Goal: Find specific page/section: Find specific page/section

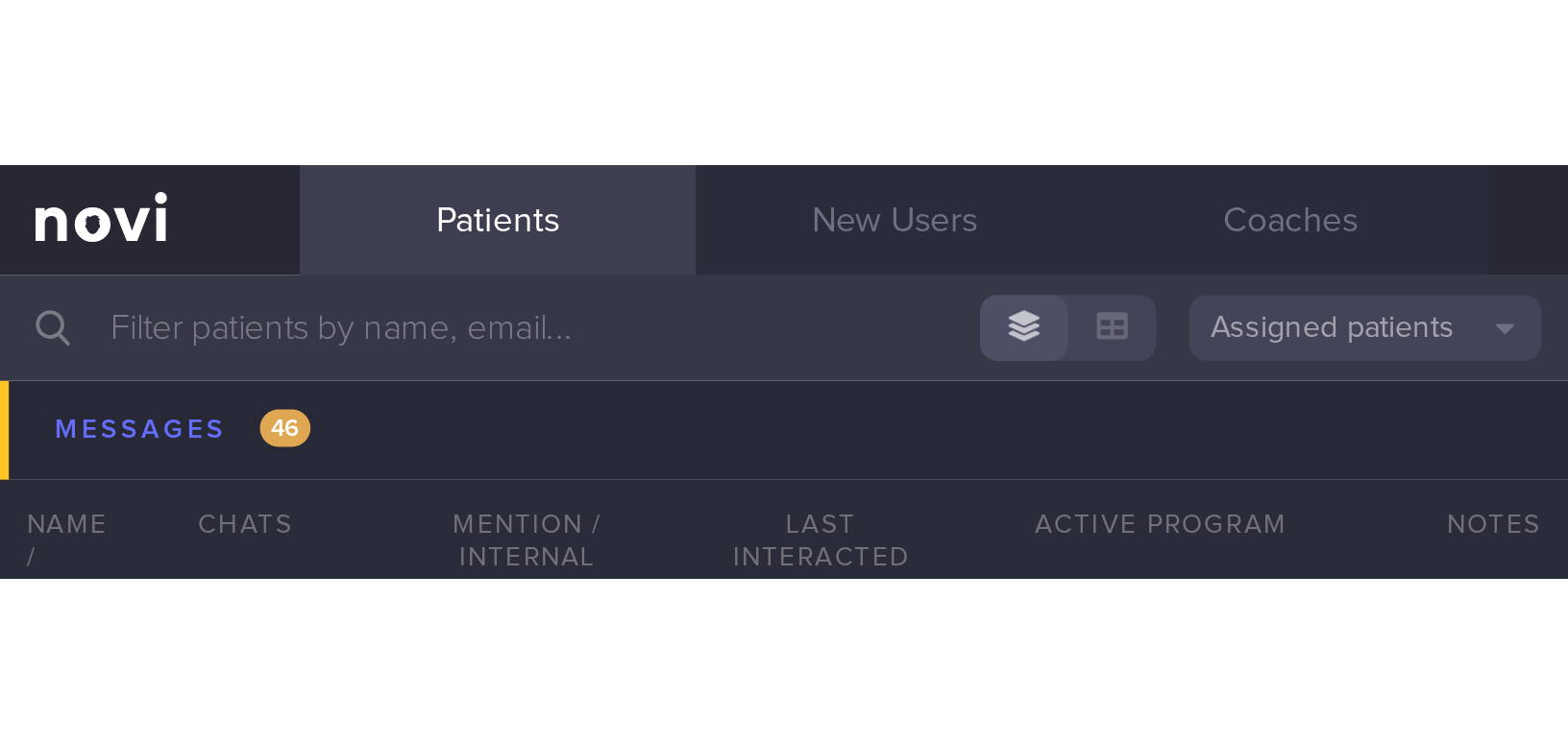
scroll to position [14799, 0]
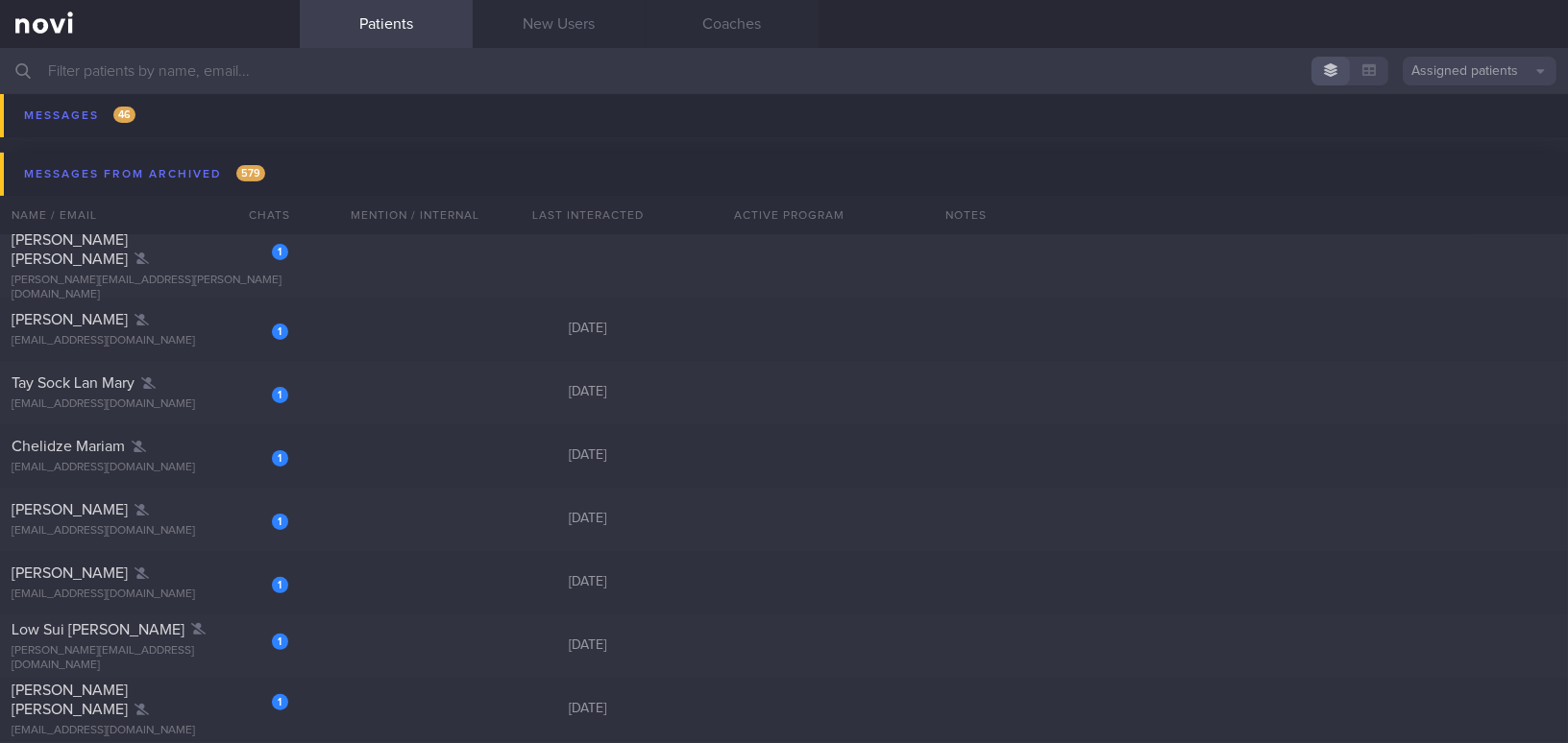
click at [227, 77] on input "text" at bounding box center [784, 71] width 1568 height 46
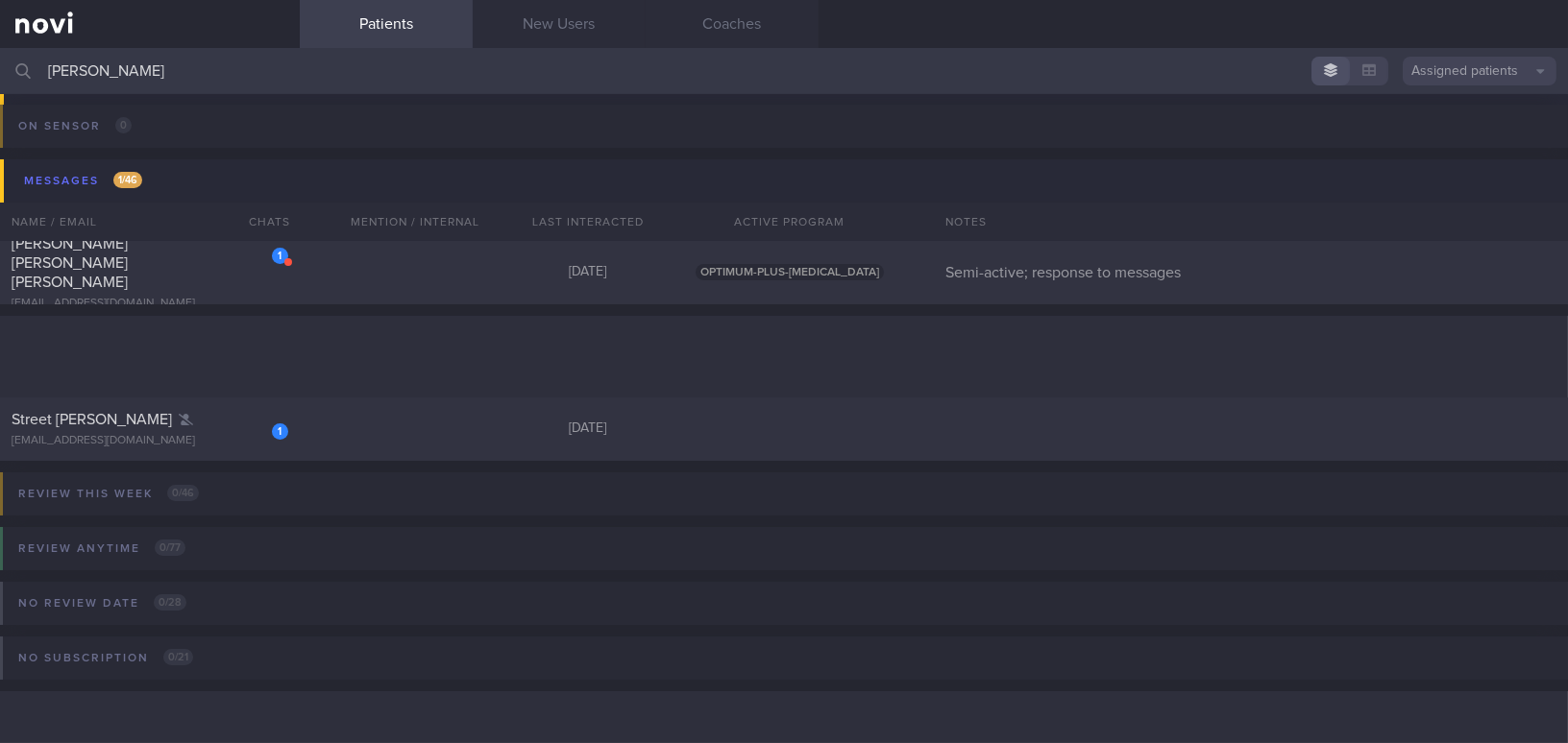
scroll to position [274, 0]
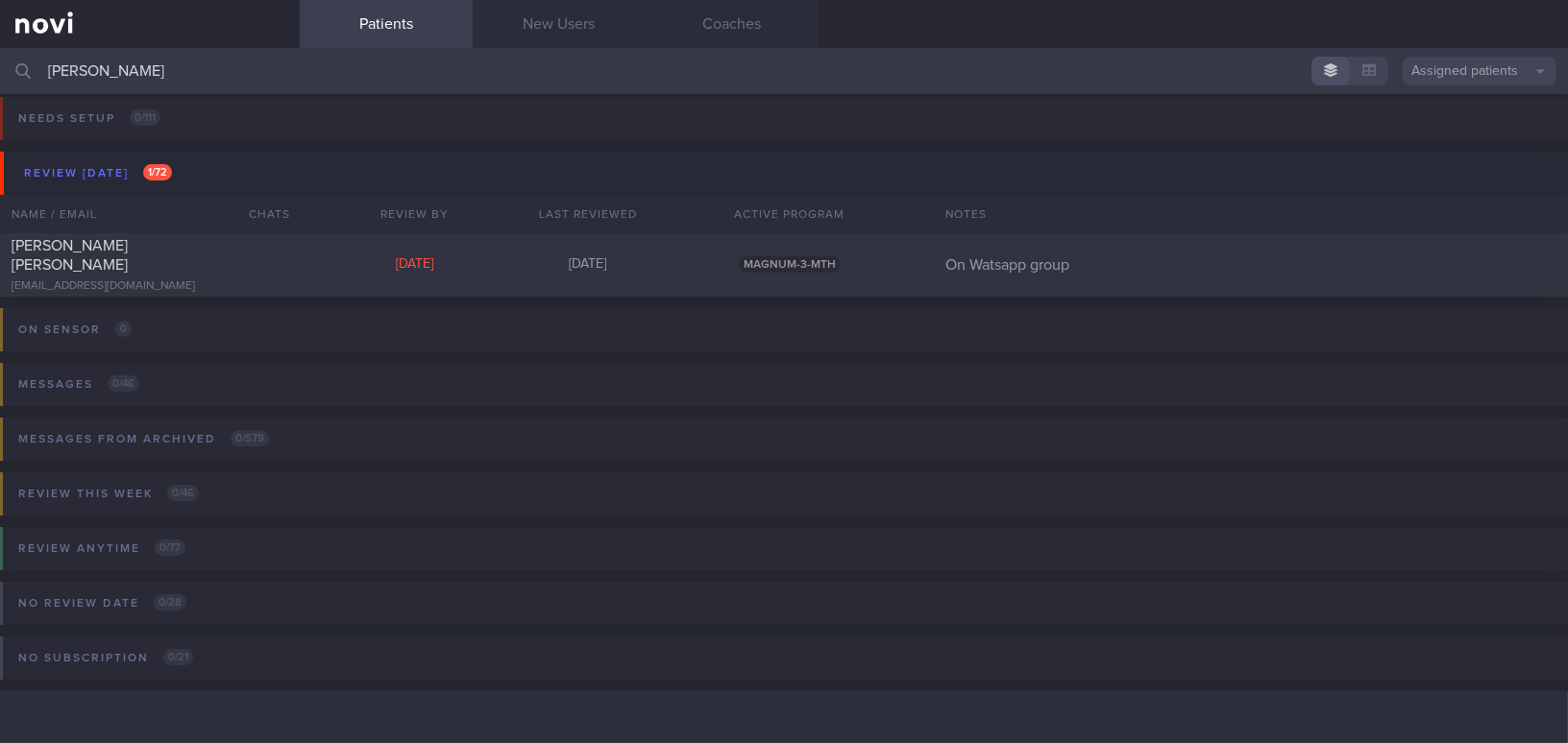
scroll to position [8, 0]
type input "[PERSON_NAME]"
click at [203, 259] on div "[PERSON_NAME] [PERSON_NAME]" at bounding box center [147, 256] width 272 height 38
select select "9"
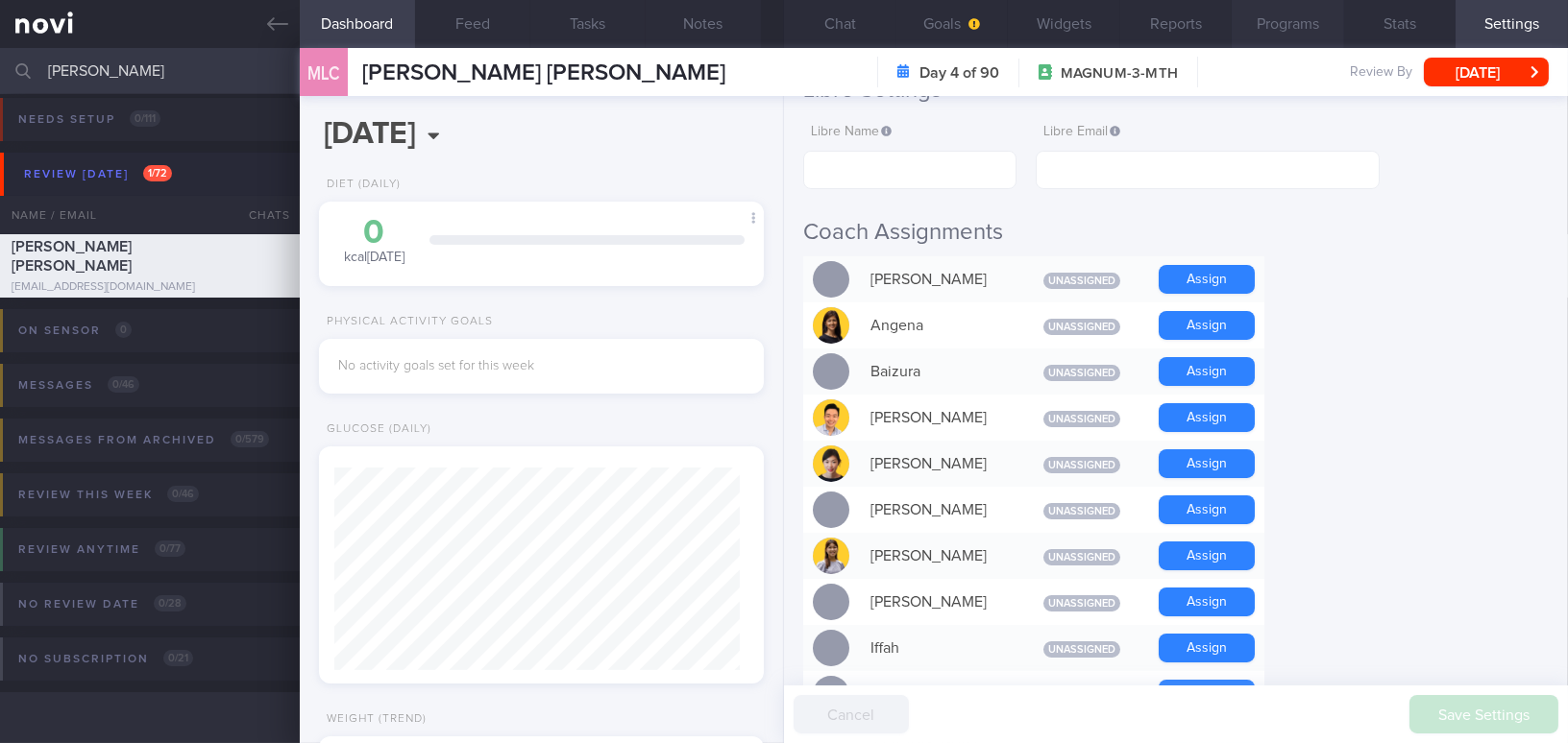
scroll to position [349, 0]
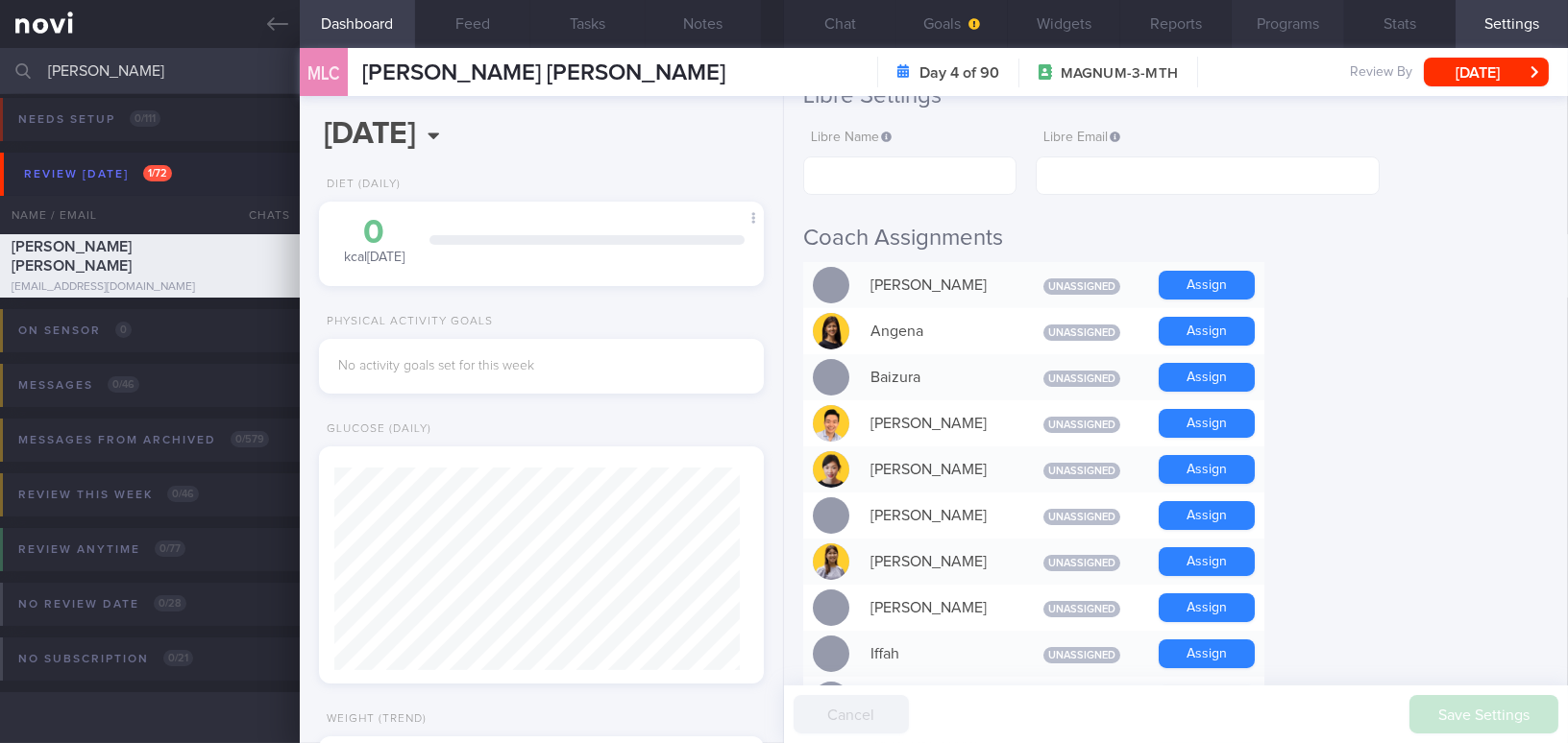
click at [1227, 22] on button "Programs" at bounding box center [1288, 24] width 113 height 48
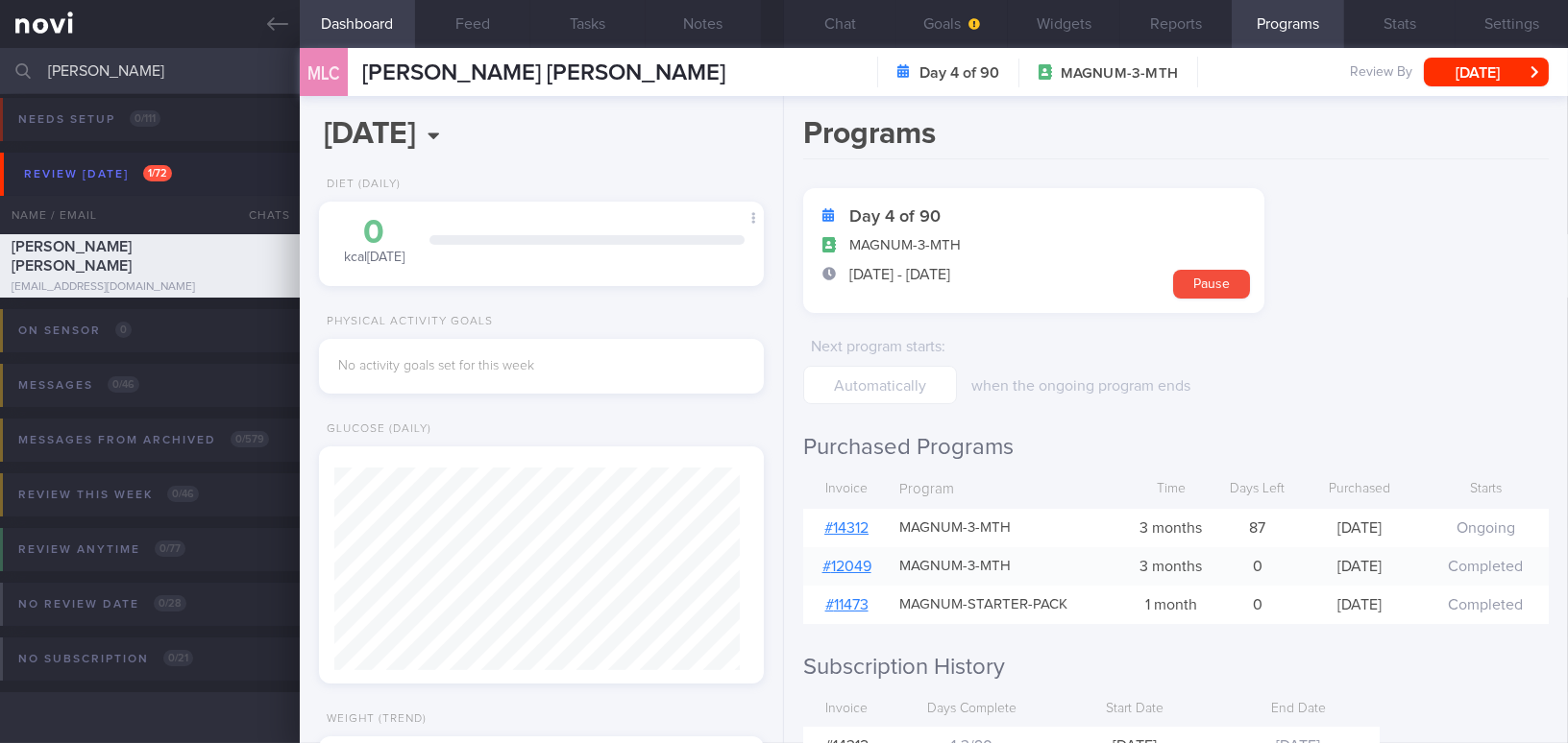
scroll to position [204, 0]
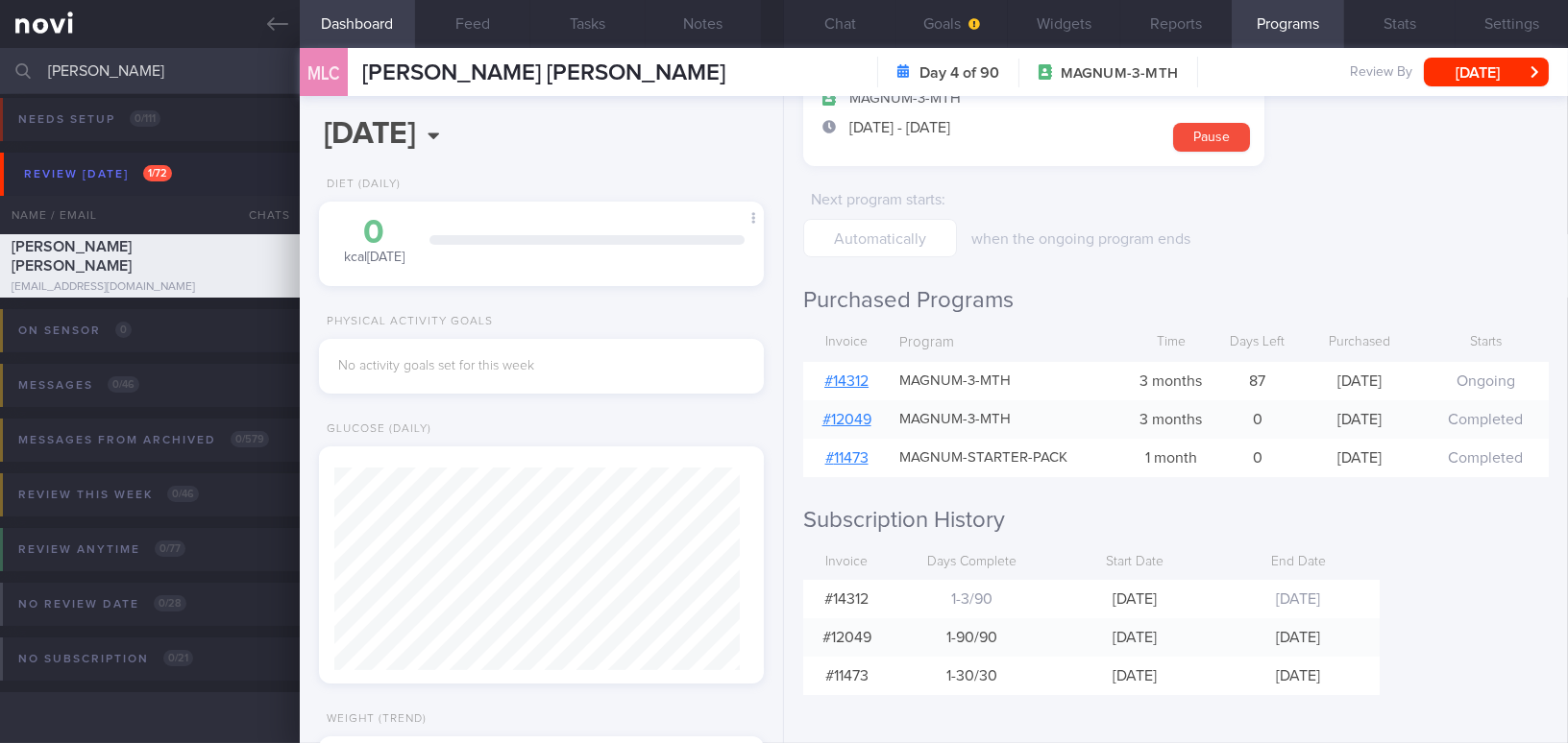
drag, startPoint x: 146, startPoint y: 75, endPoint x: -87, endPoint y: 73, distance: 233.0
click at [0, 73] on html "You are offline! Some functionality will be unavailable Patients New Users Coac…" at bounding box center [784, 372] width 1568 height 743
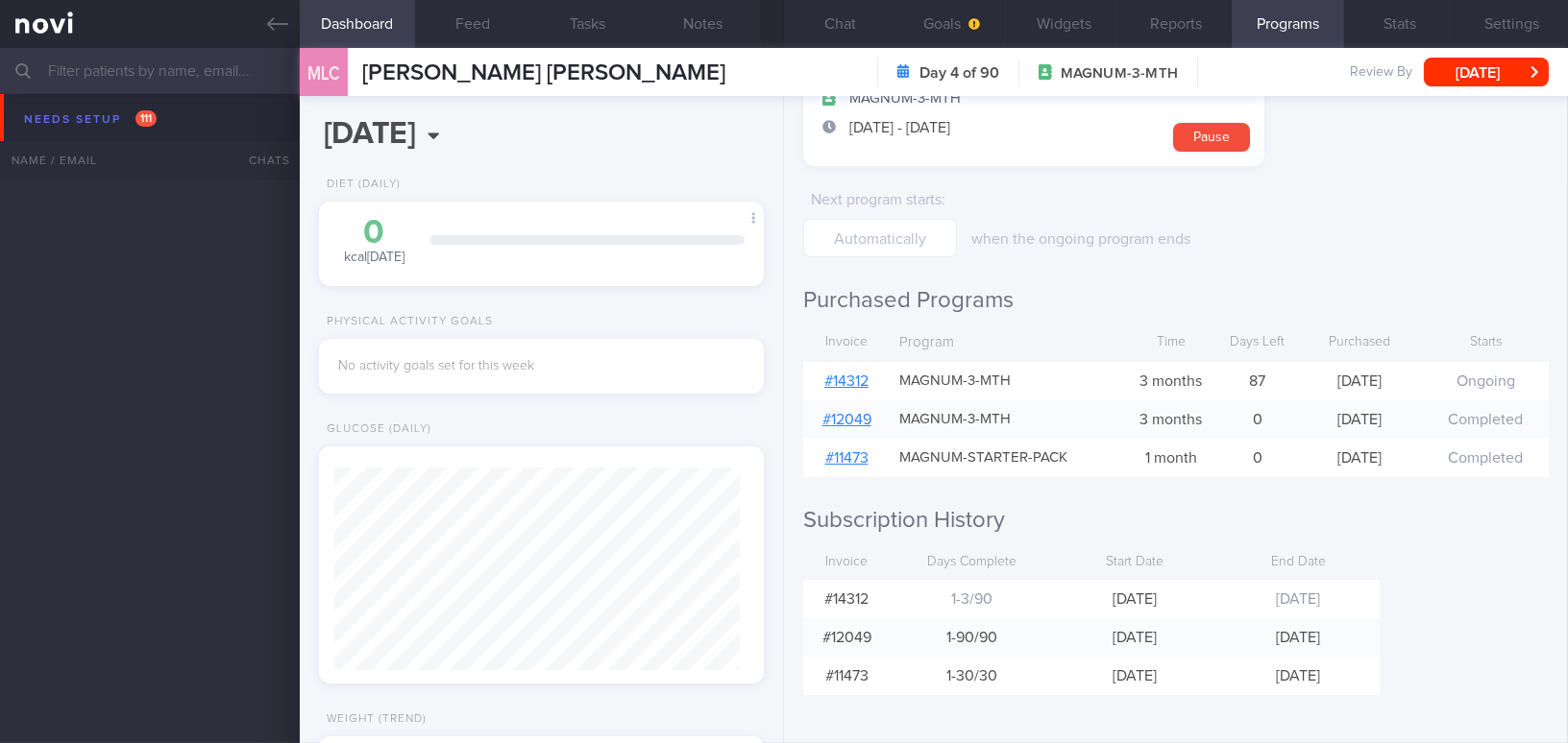
scroll to position [9629, 0]
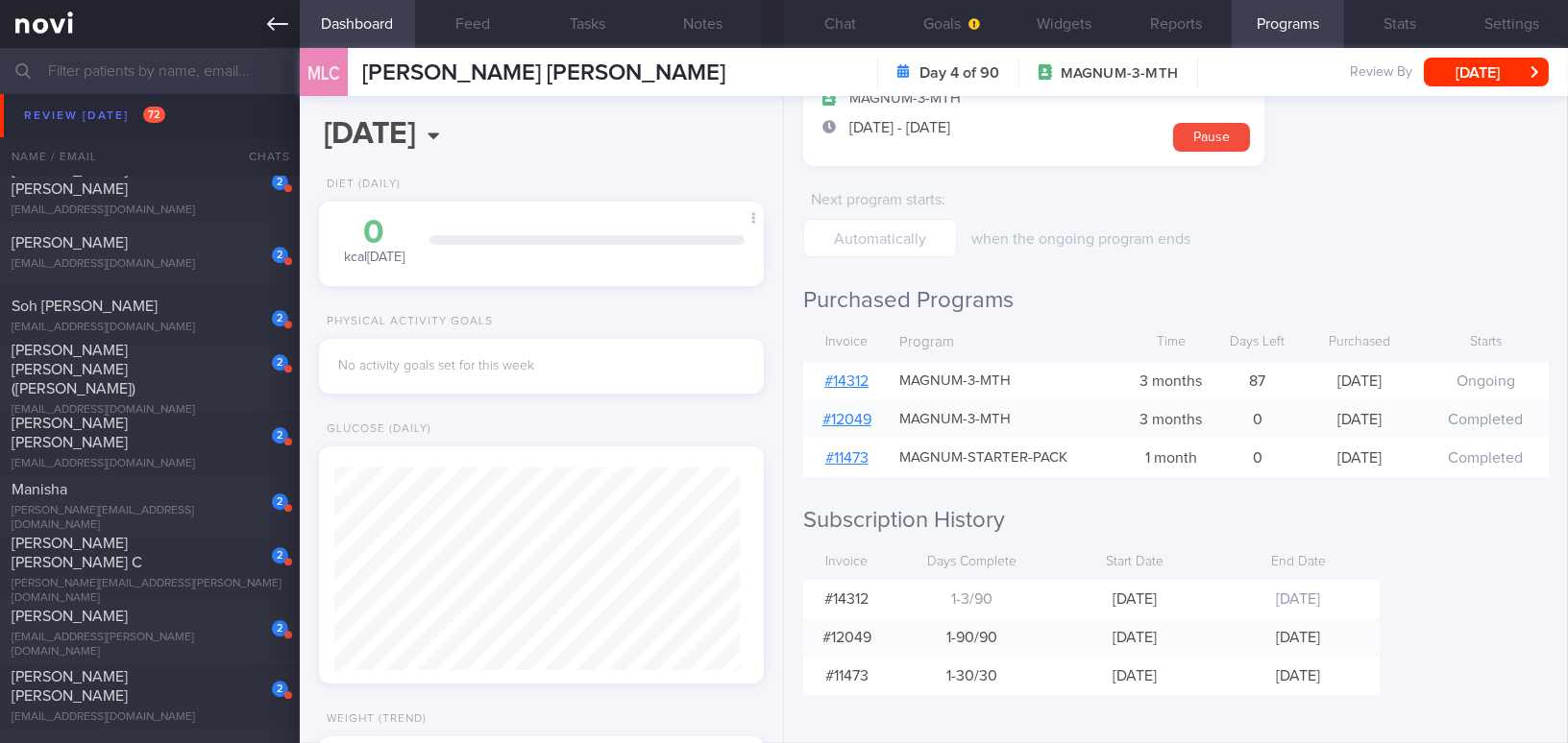
click at [270, 19] on icon at bounding box center [278, 25] width 22 height 22
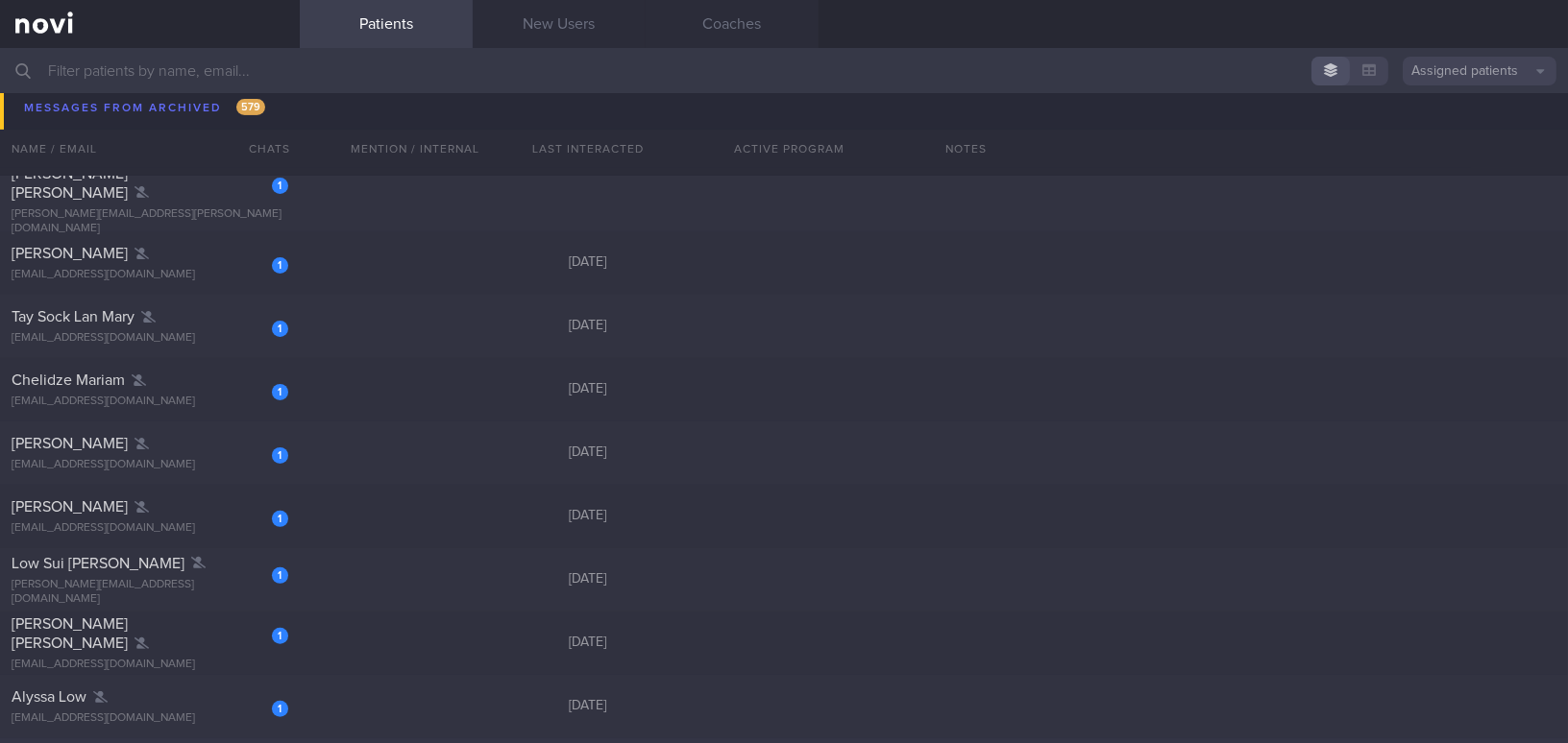
scroll to position [14516, 0]
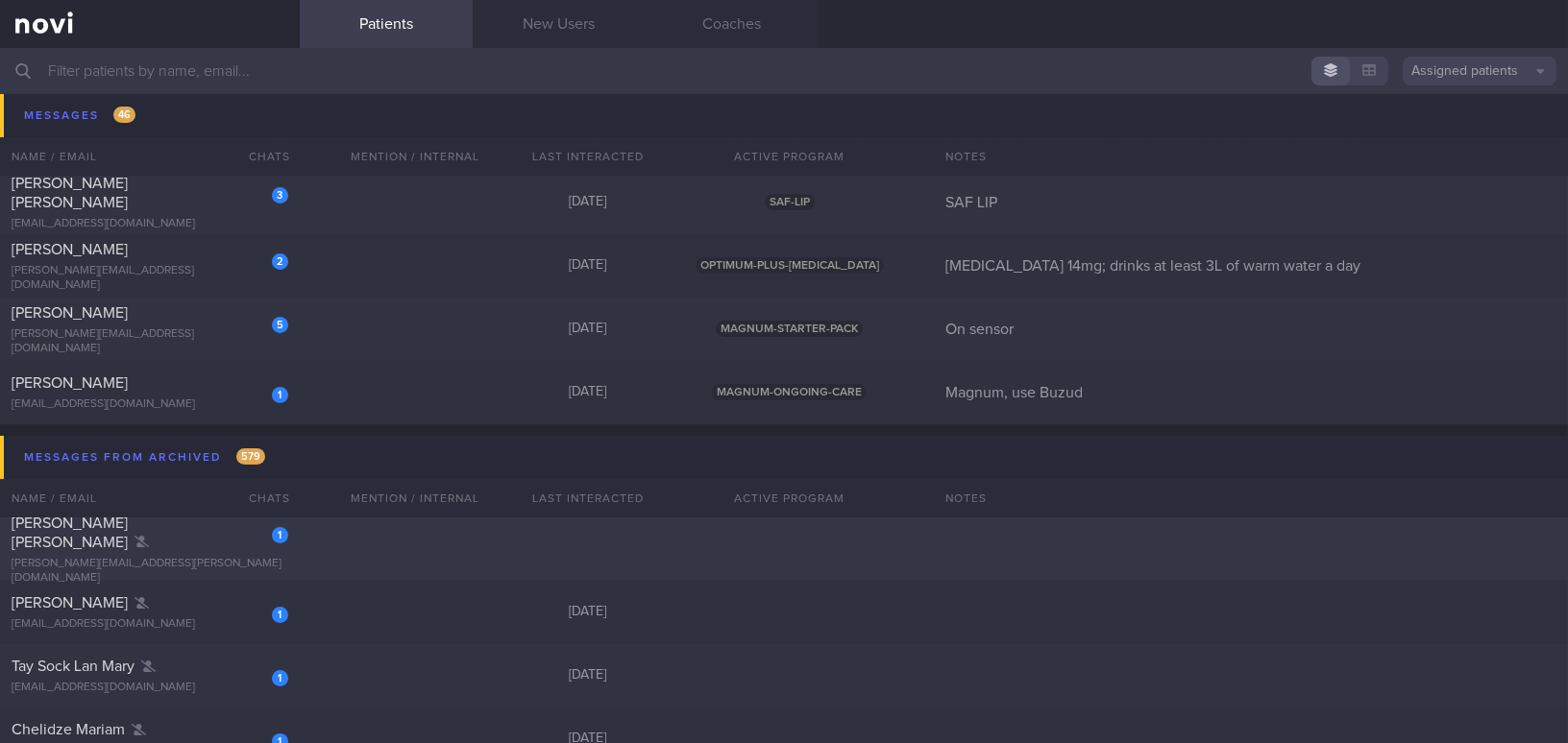
click at [123, 557] on div "[PERSON_NAME][EMAIL_ADDRESS][PERSON_NAME][DOMAIN_NAME]" at bounding box center [150, 570] width 277 height 28
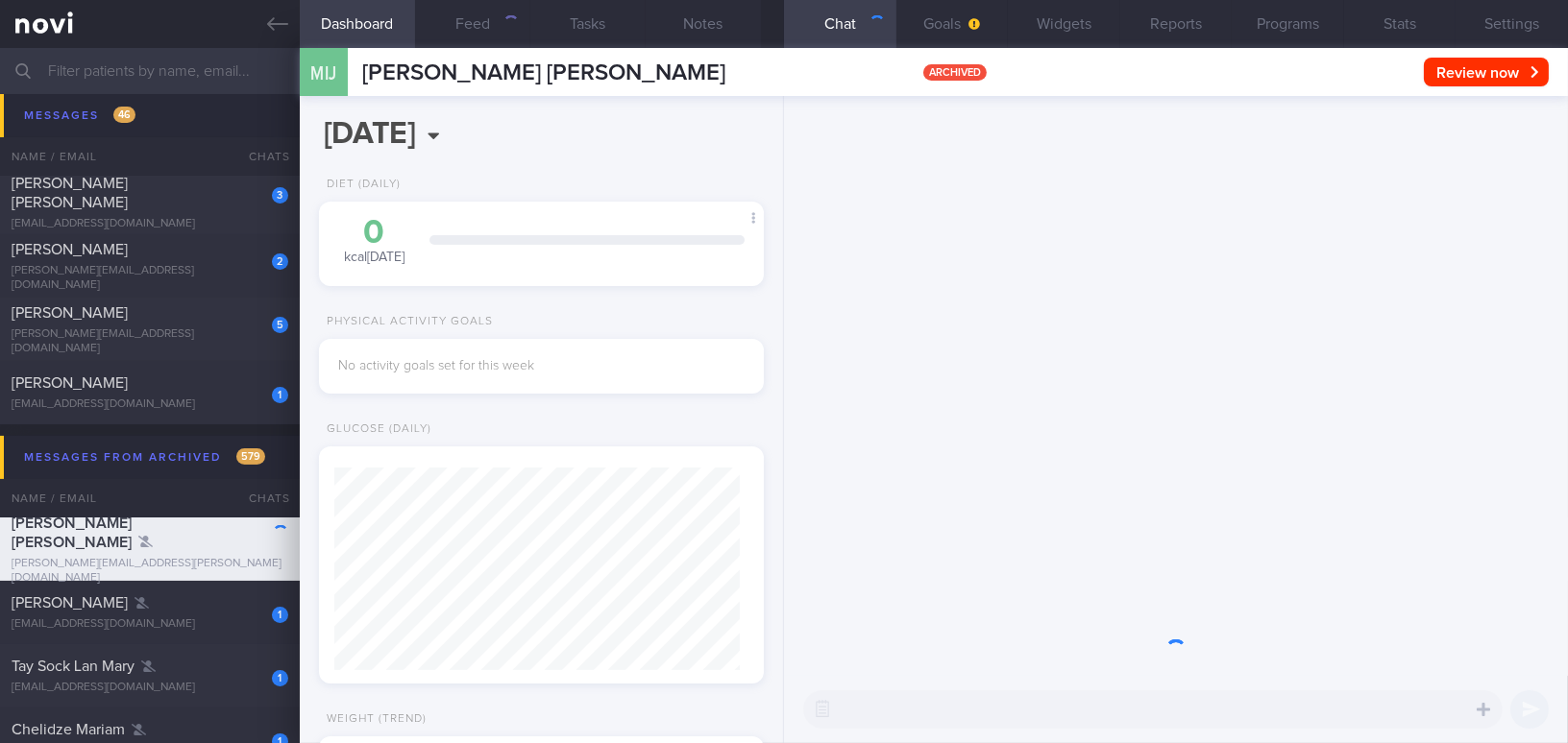
scroll to position [203, 404]
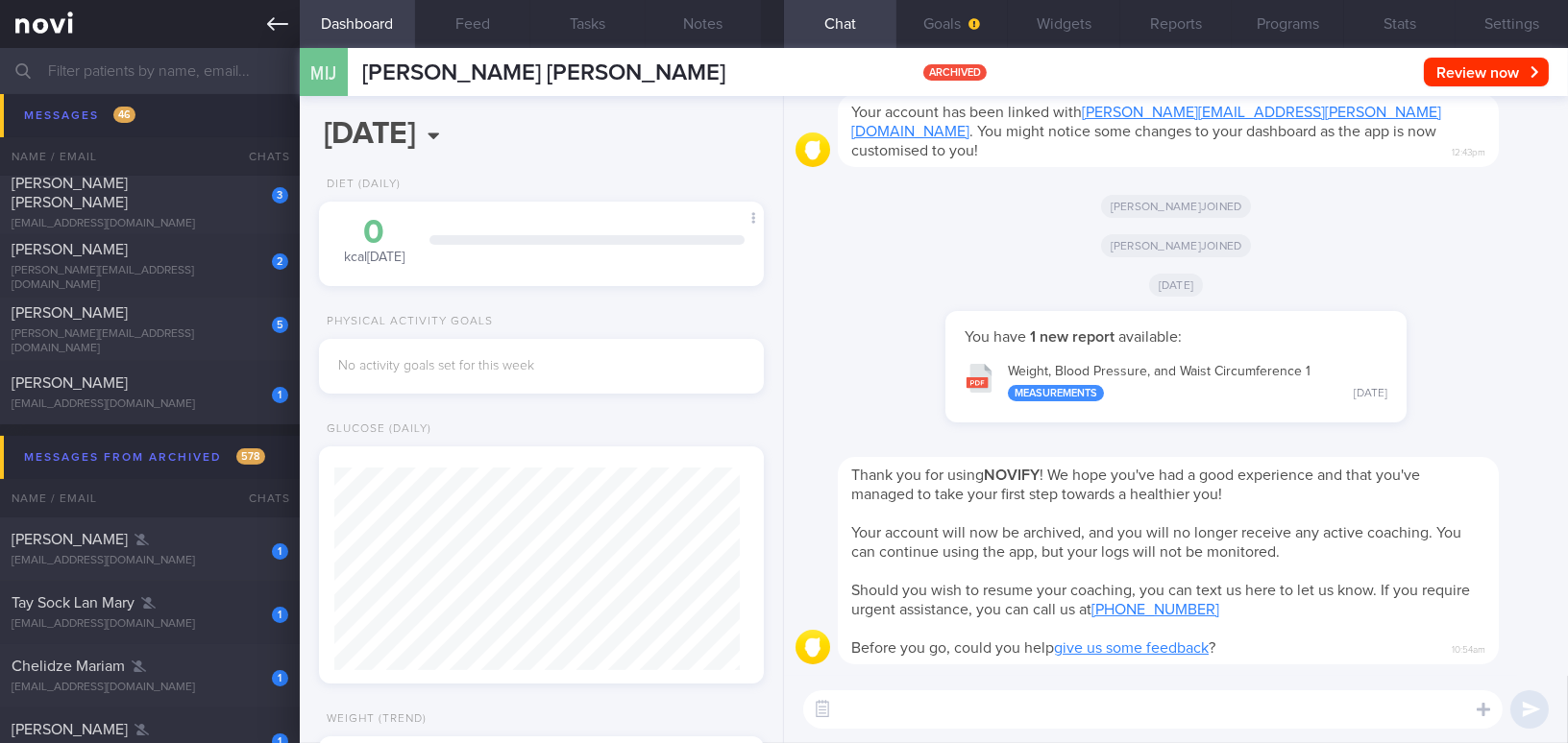
click at [261, 19] on link at bounding box center [150, 24] width 300 height 48
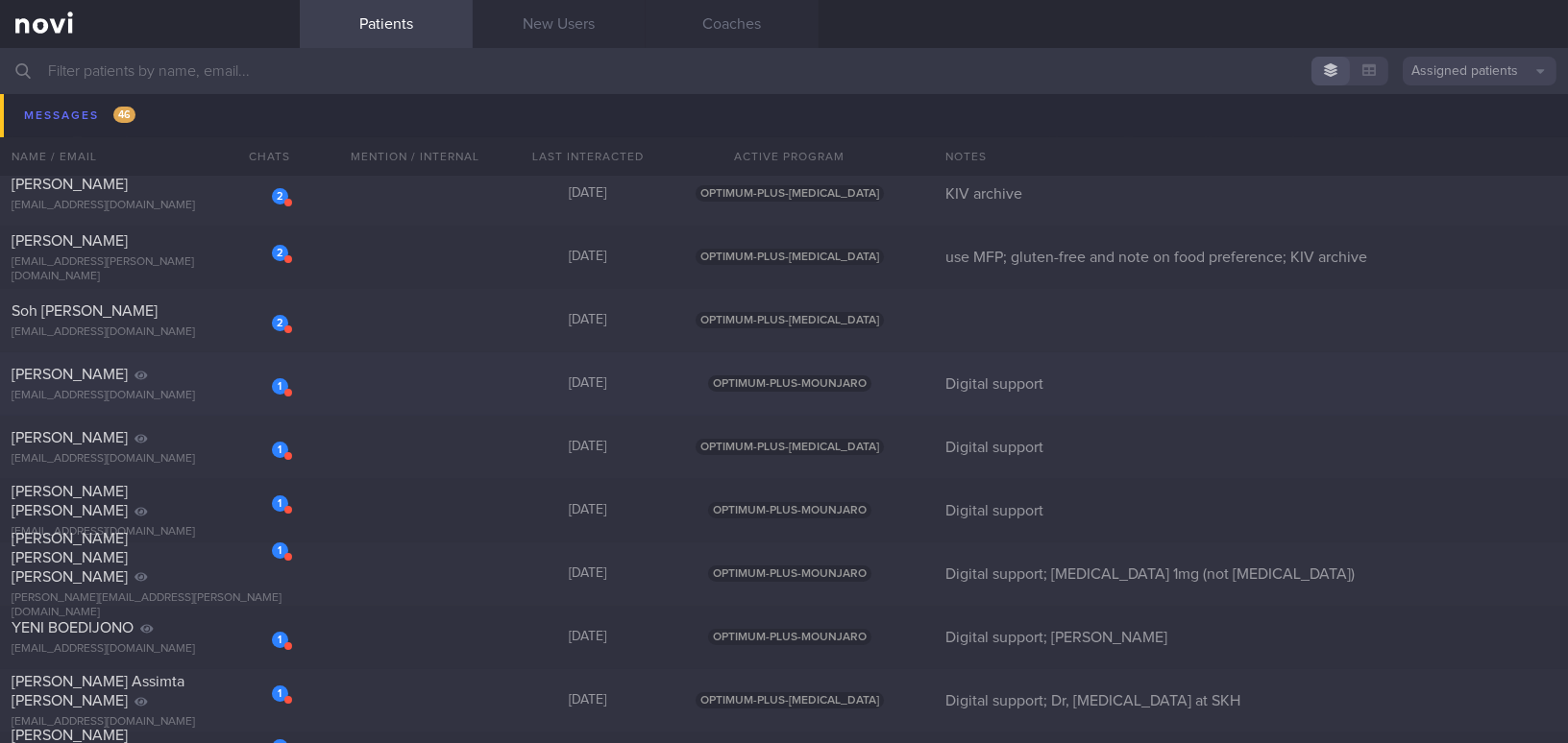
scroll to position [13382, 0]
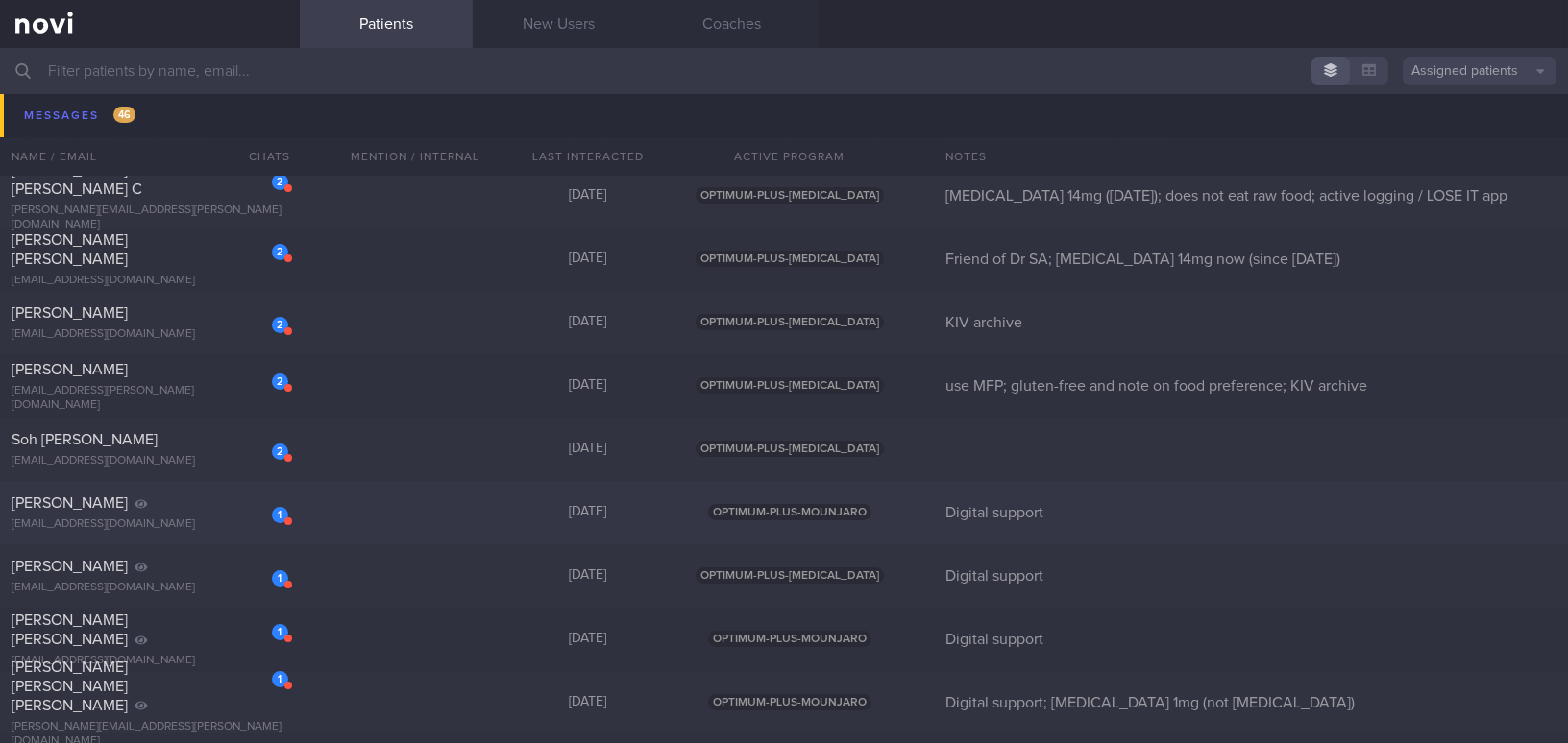
click at [152, 509] on div "[PERSON_NAME]" at bounding box center [147, 503] width 272 height 20
select select "9"
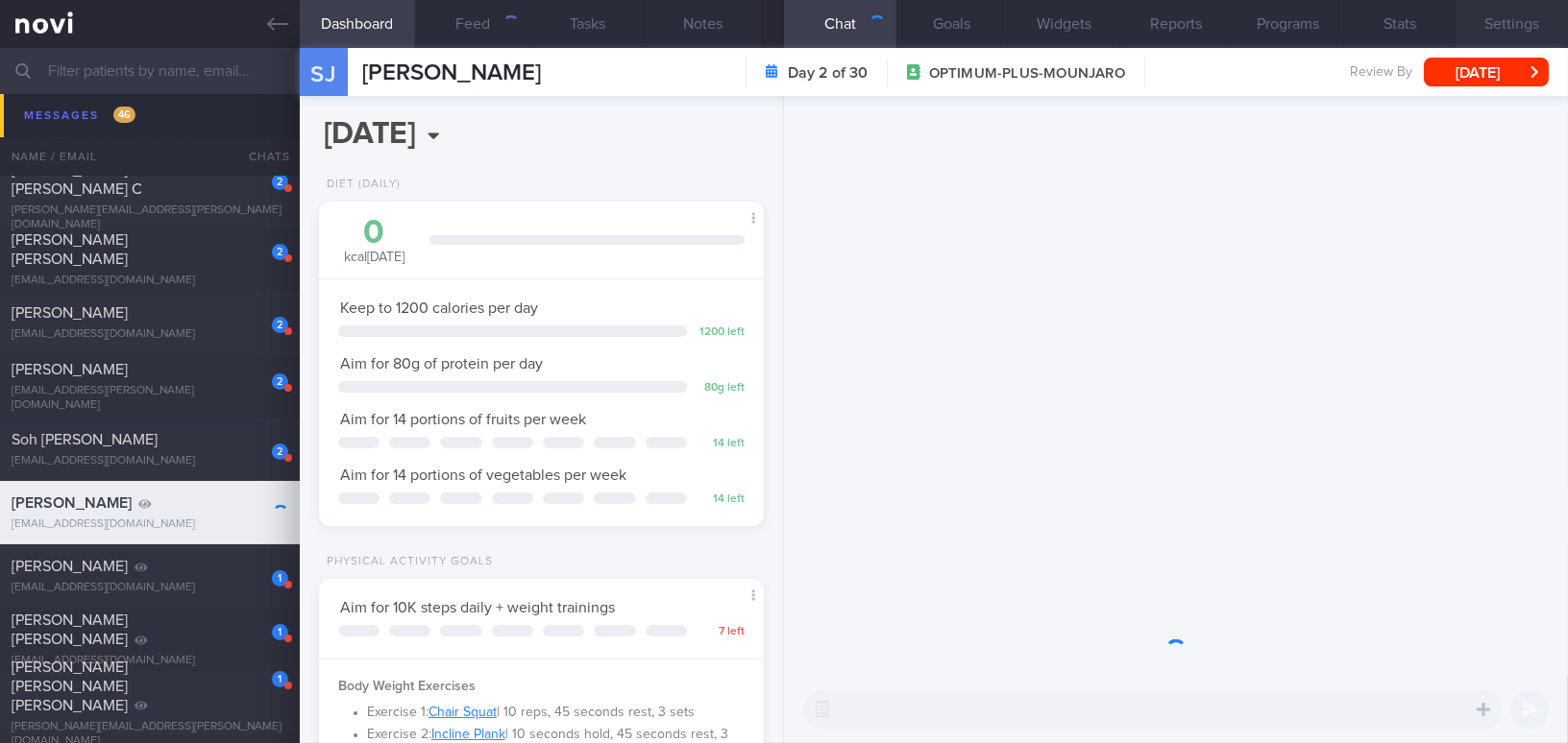
scroll to position [225, 397]
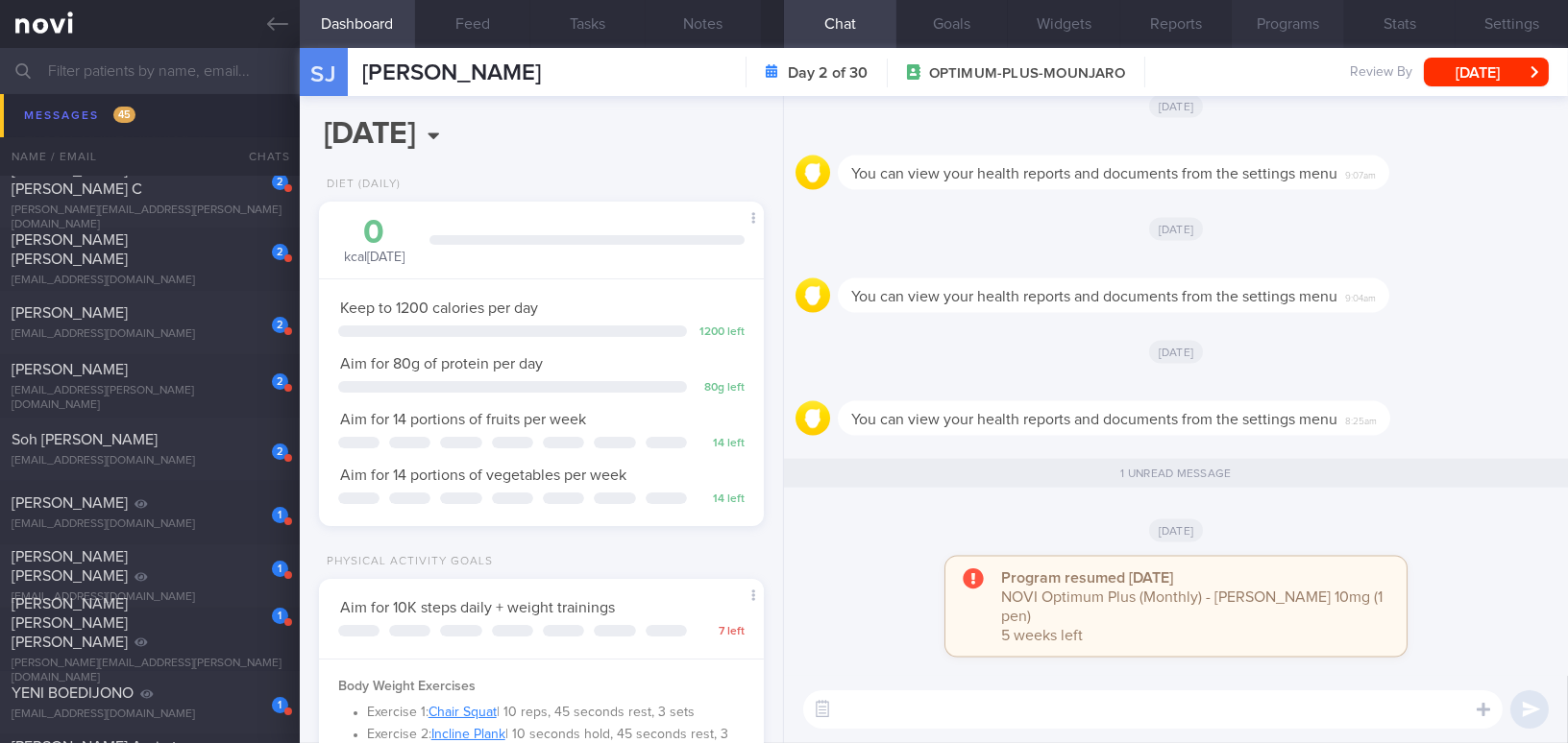
click at [1227, 24] on button "Programs" at bounding box center [1288, 24] width 113 height 48
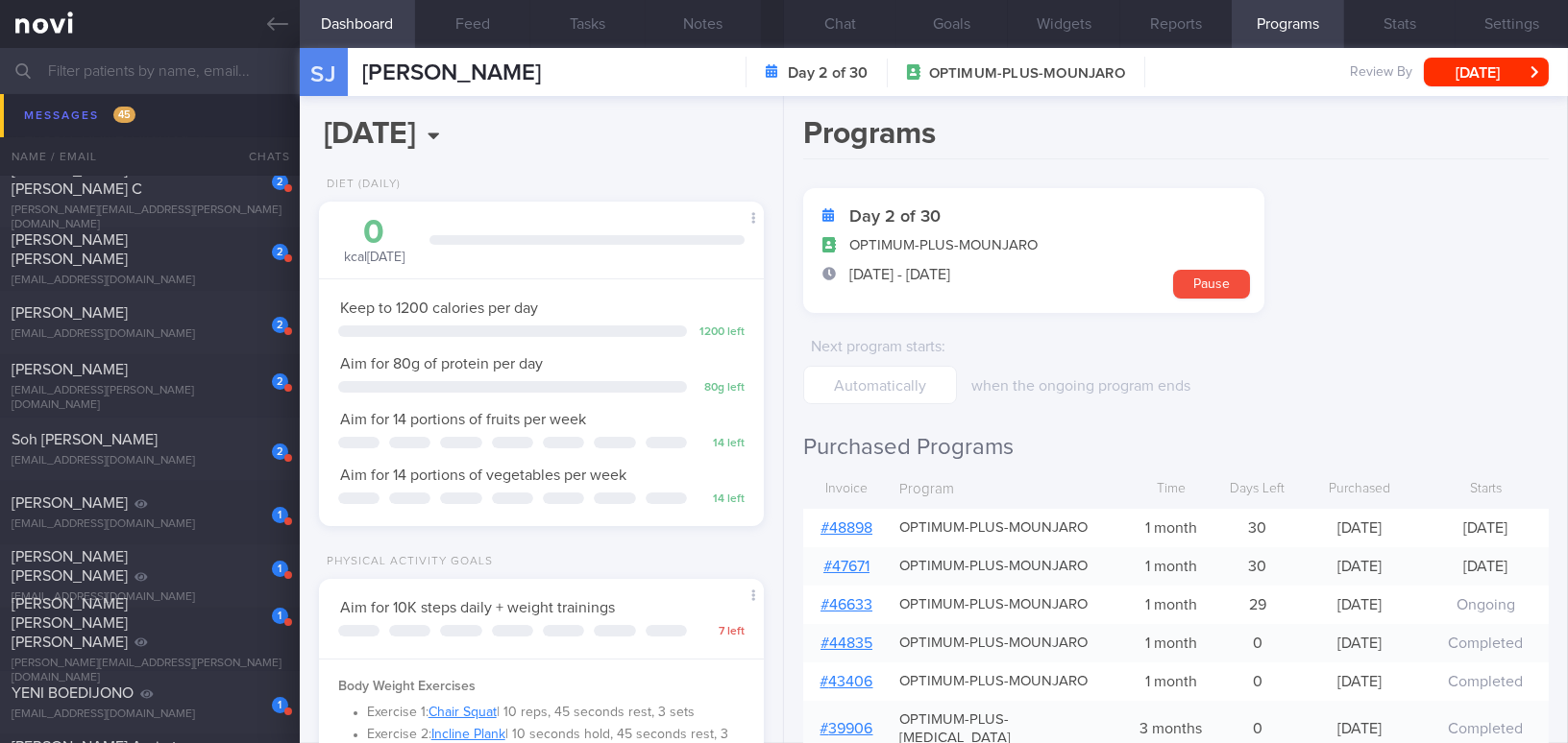
click at [858, 523] on link "# 48898" at bounding box center [846, 528] width 52 height 16
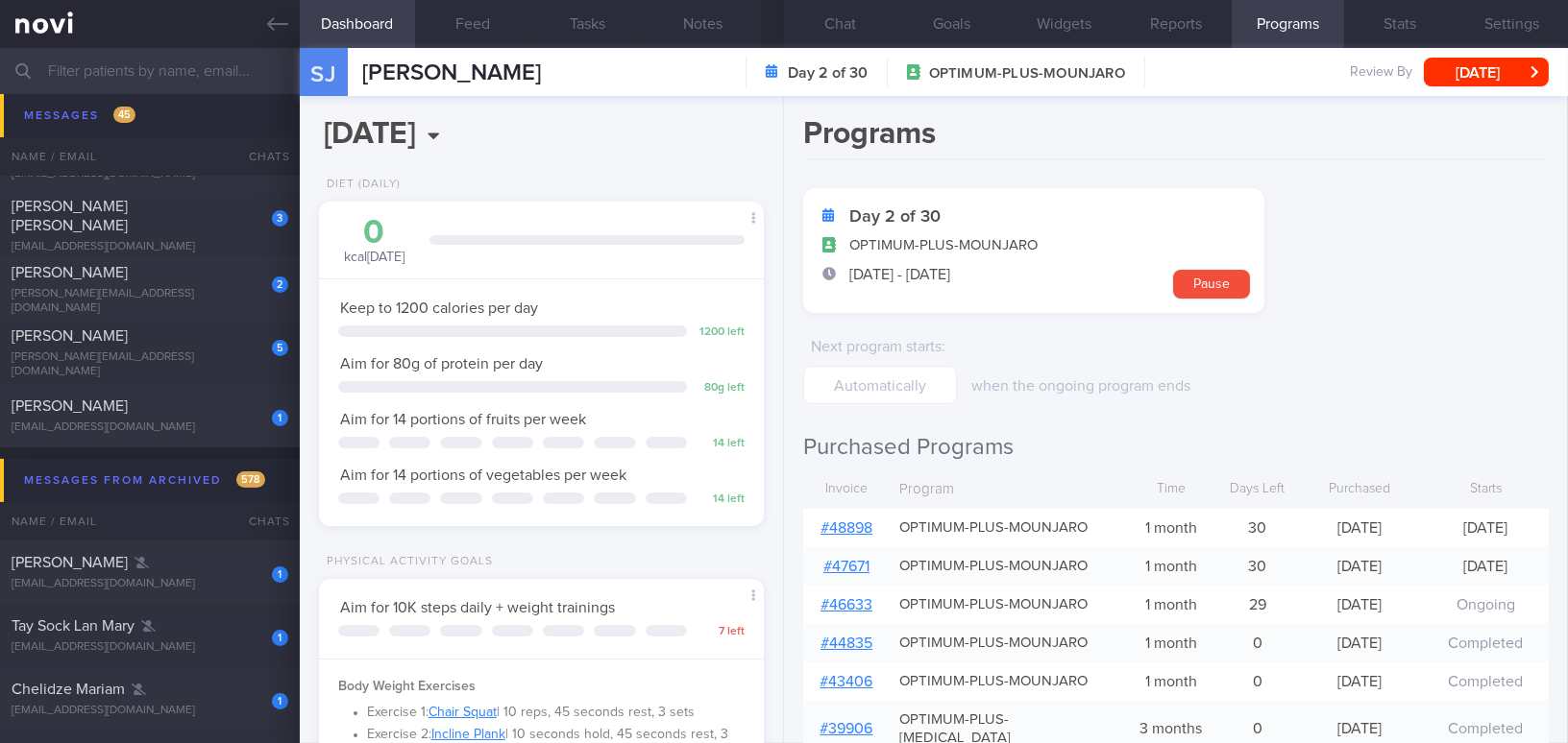
scroll to position [14167, 0]
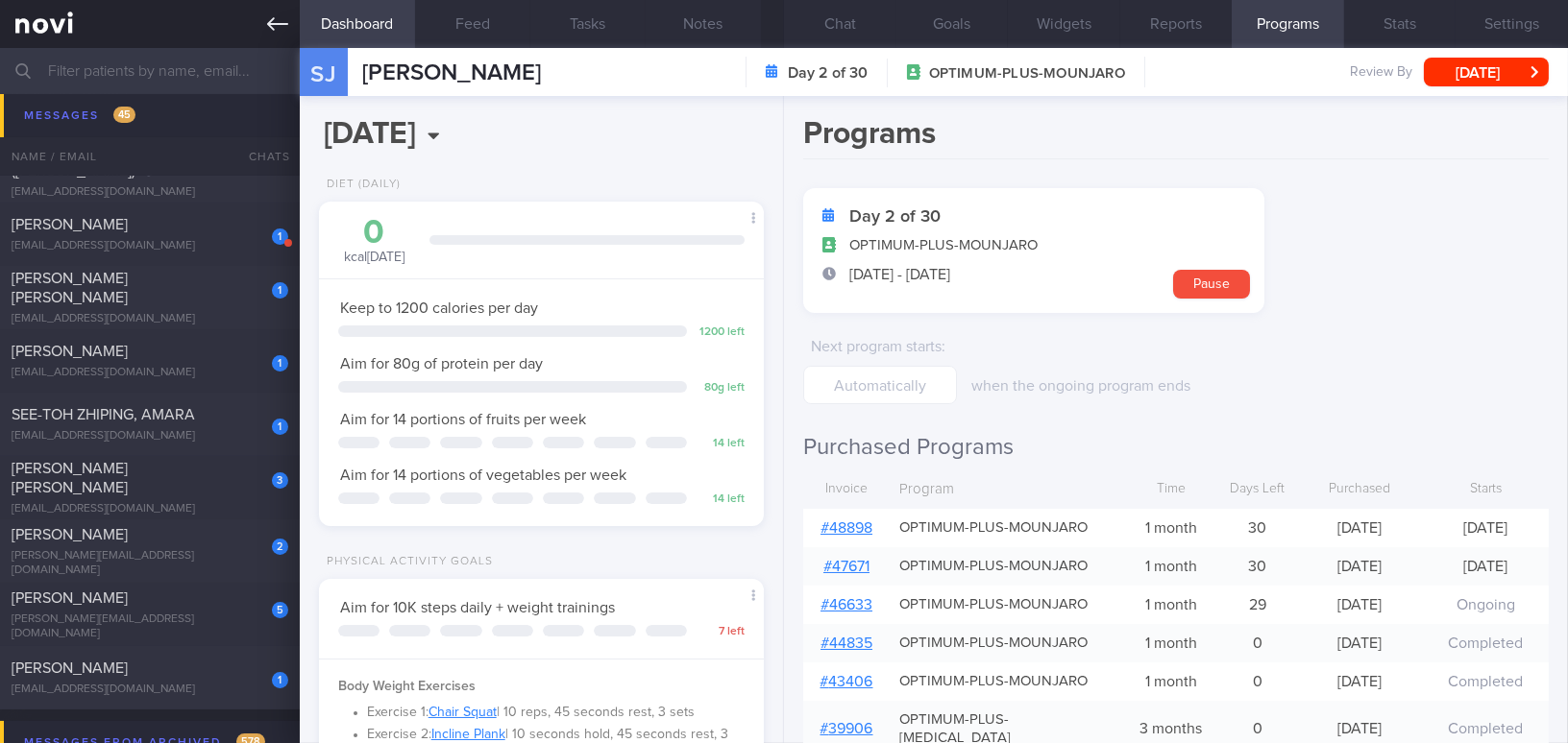
click at [259, 15] on link at bounding box center [150, 24] width 300 height 48
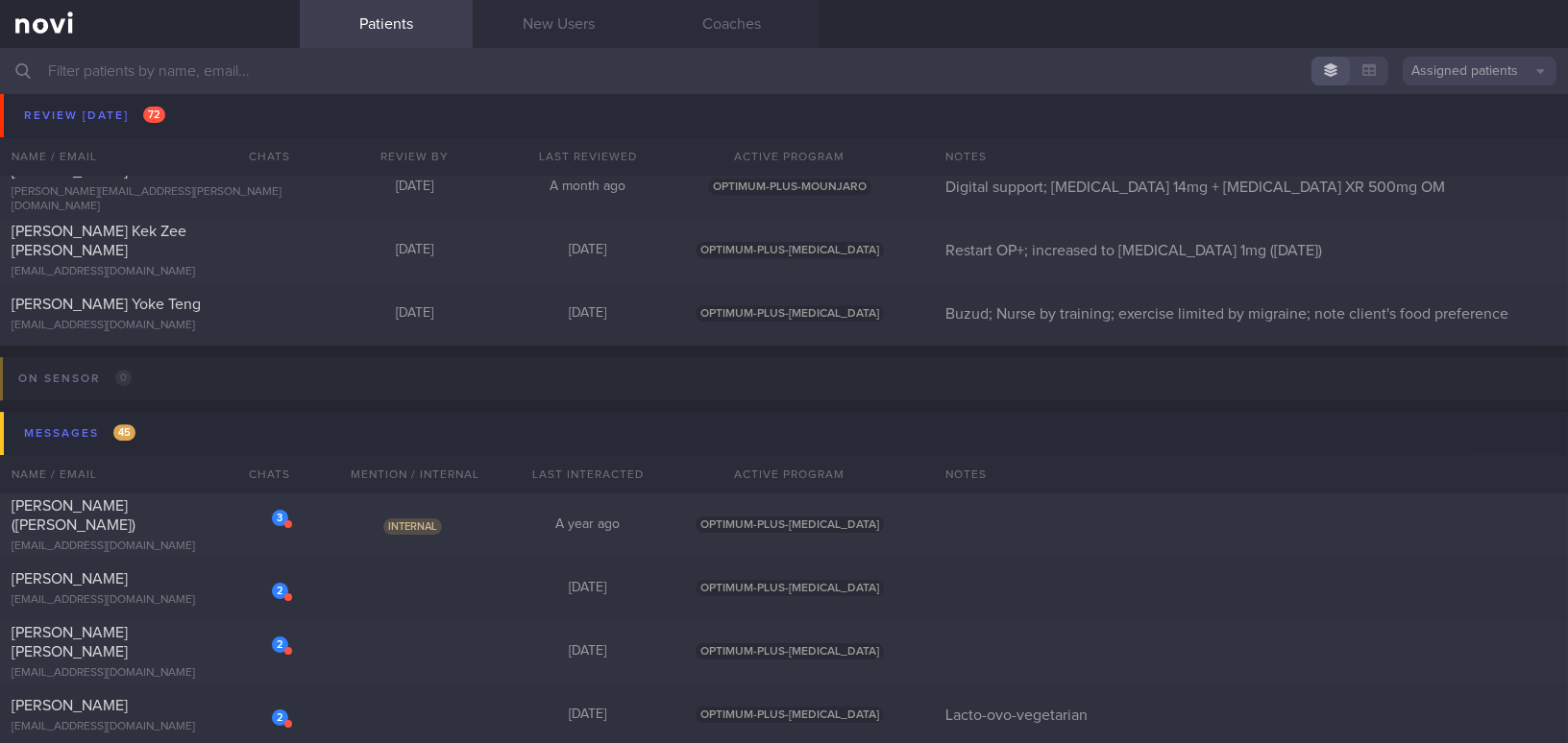
scroll to position [11462, 0]
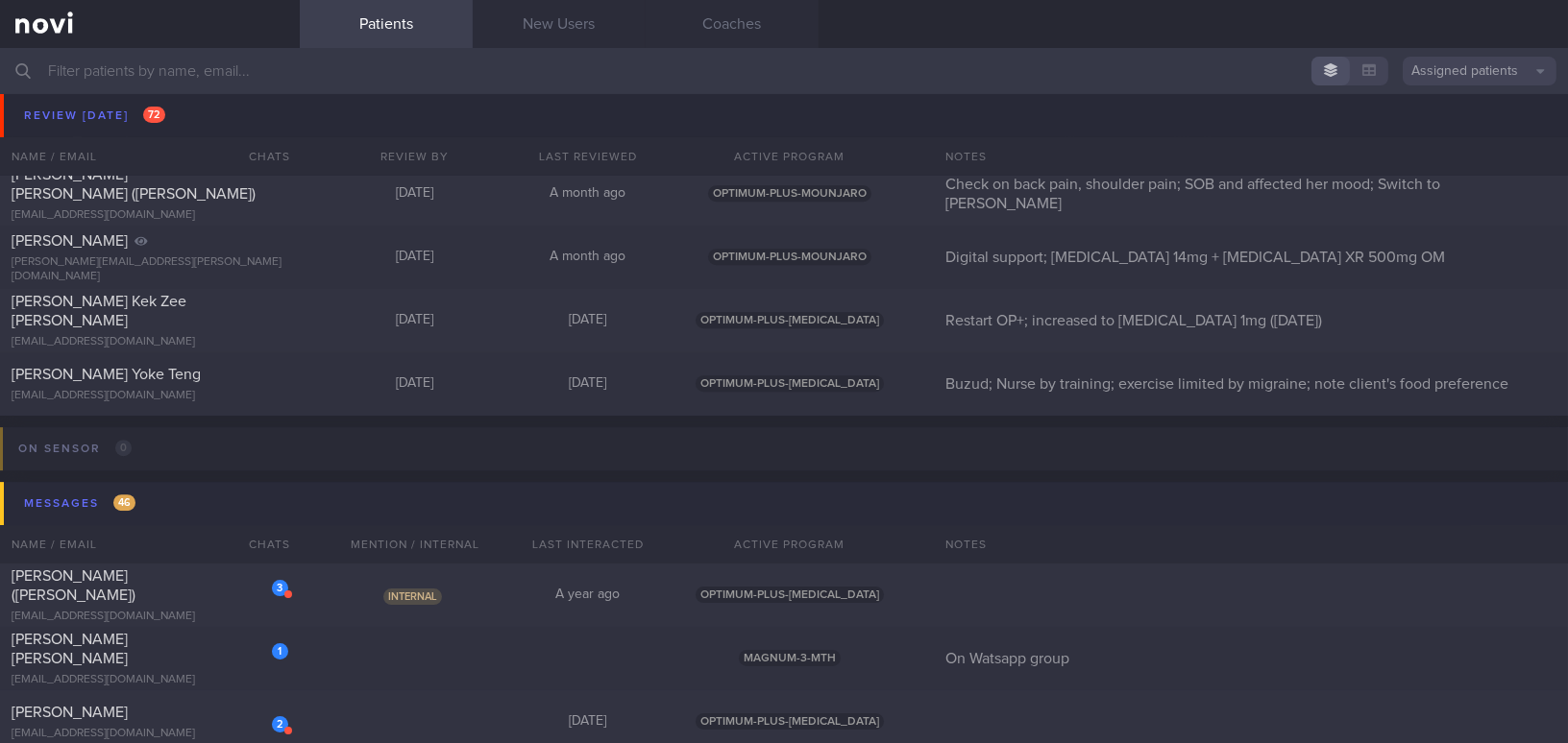
scroll to position [11635, 0]
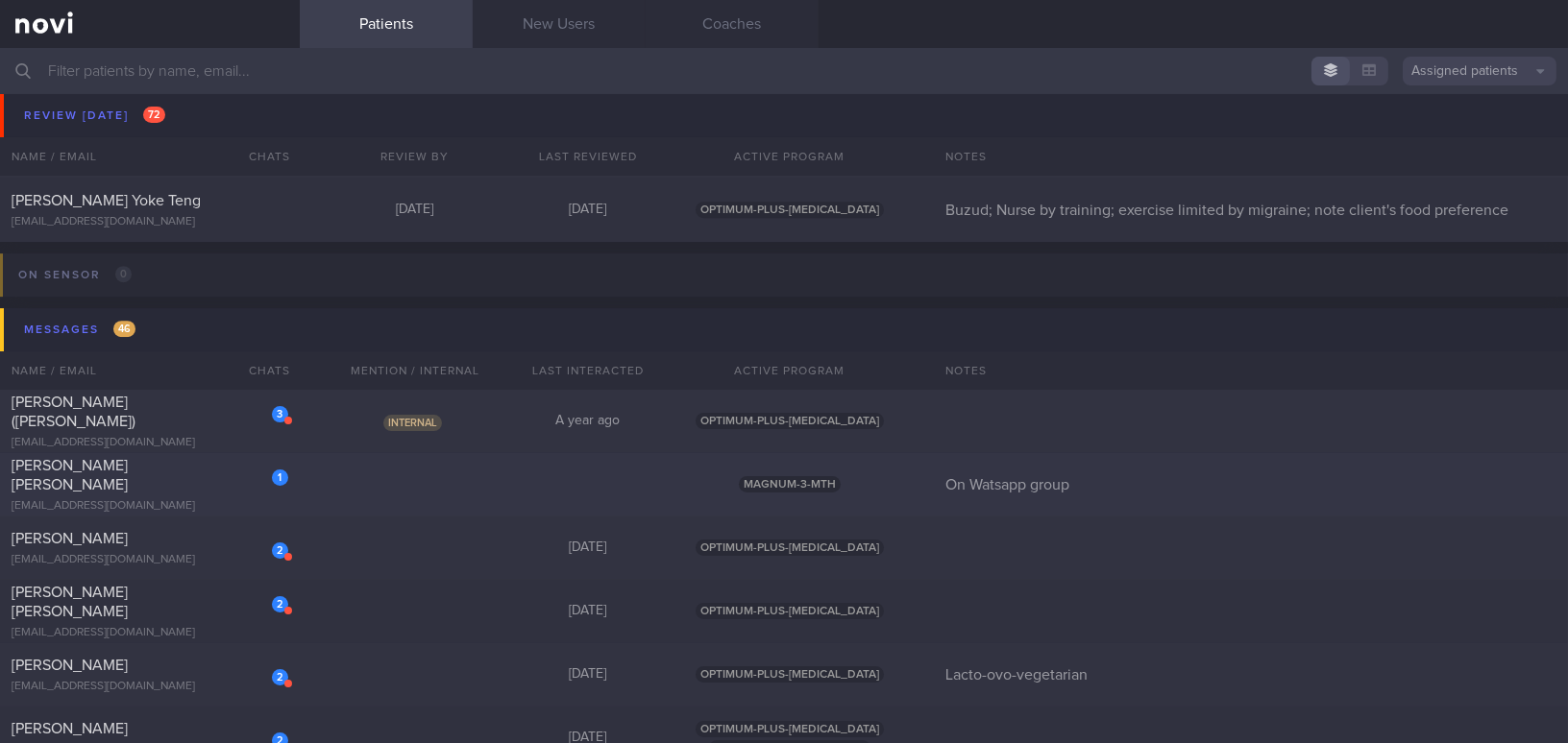
click at [216, 499] on div "[EMAIL_ADDRESS][DOMAIN_NAME]" at bounding box center [150, 506] width 277 height 15
select select "9"
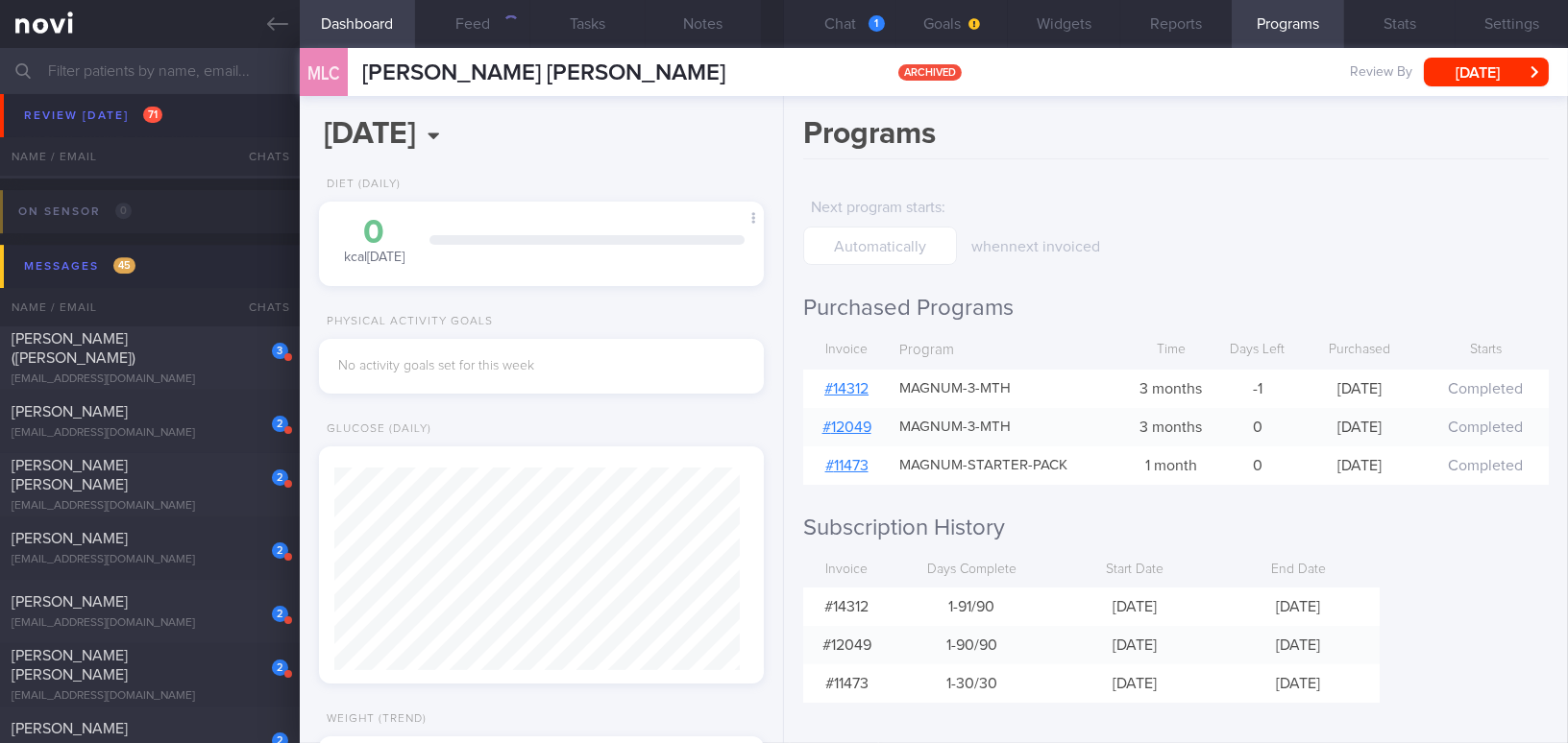
scroll to position [65, 0]
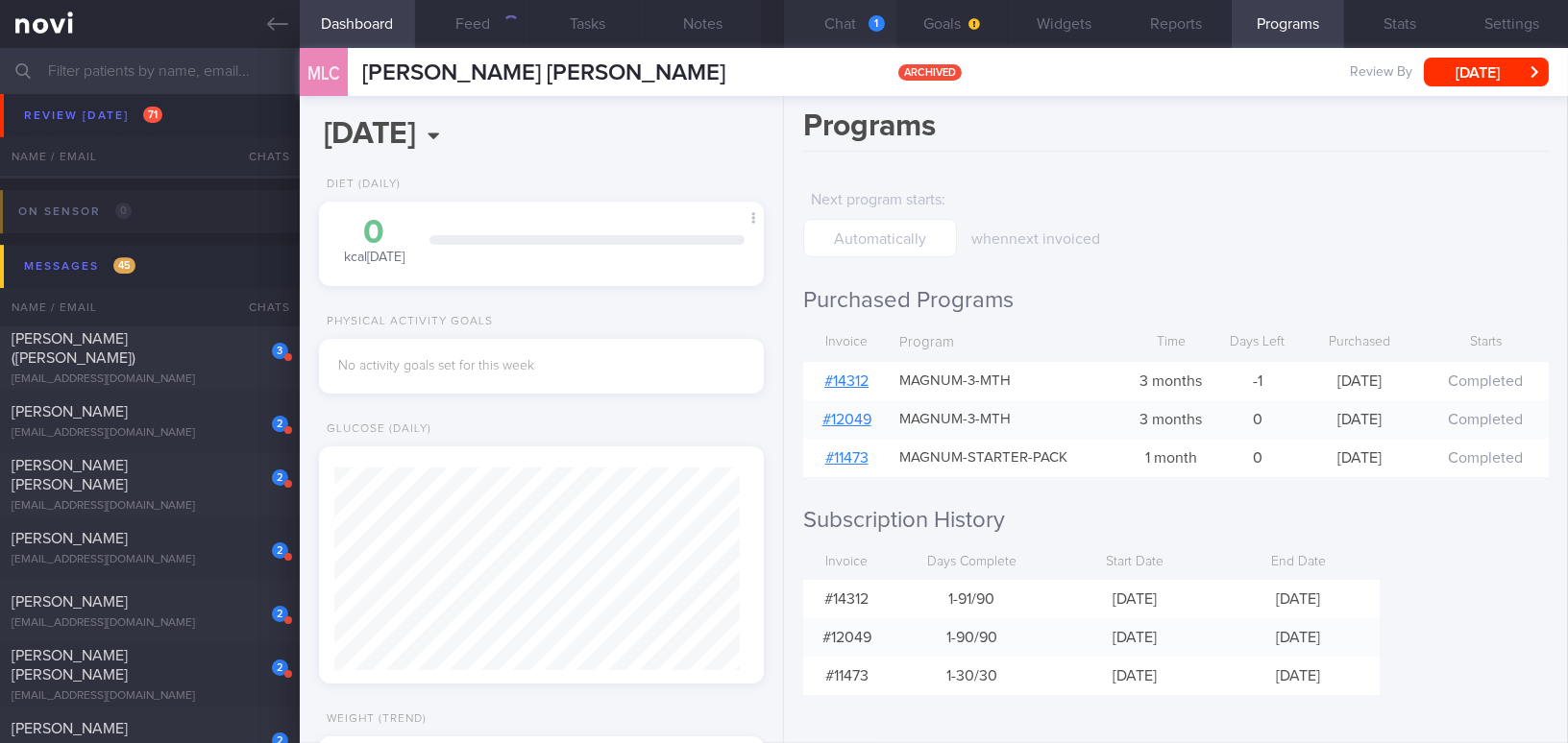
click at [835, 18] on button "Chat 1" at bounding box center [839, 24] width 113 height 48
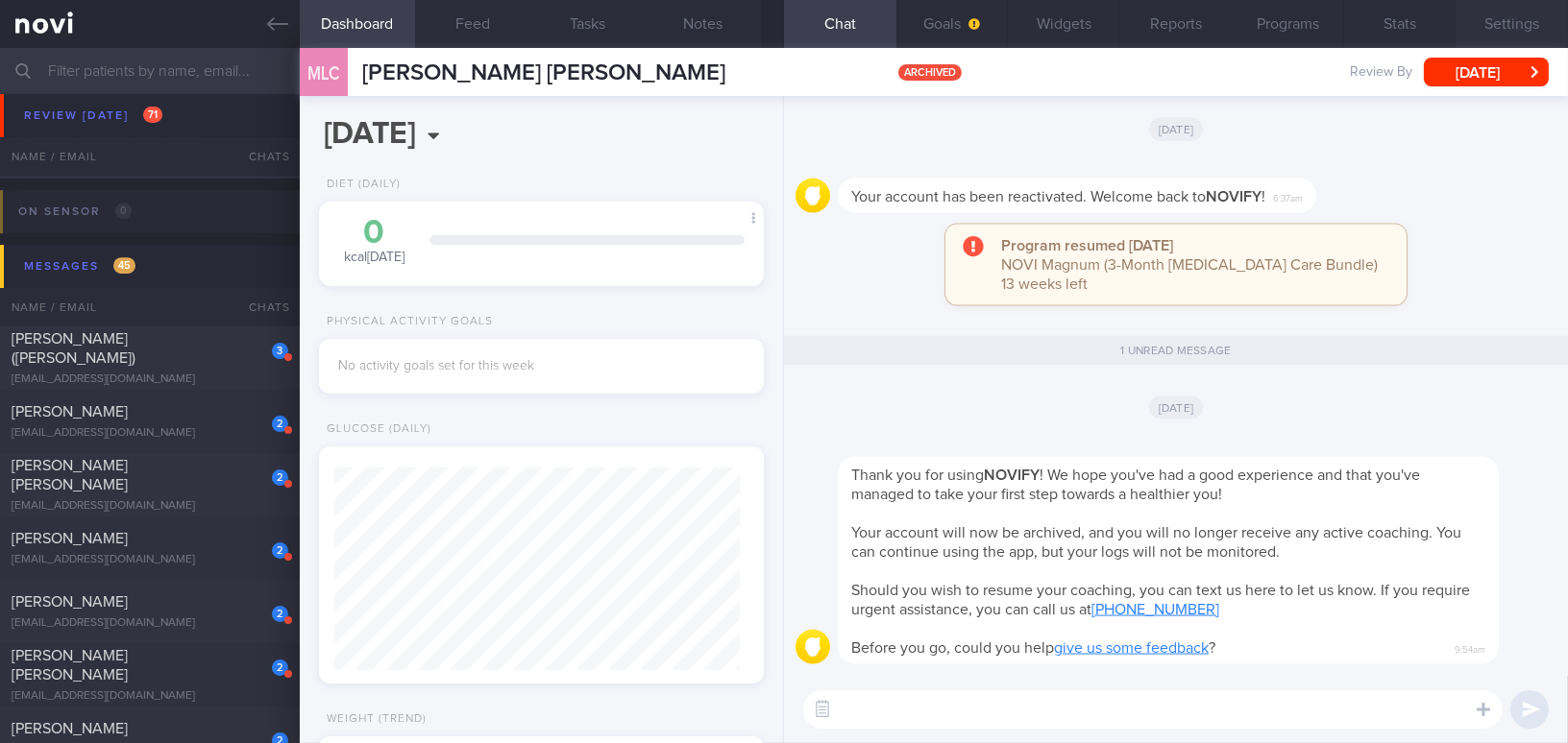
click at [1524, 22] on button "Settings" at bounding box center [1511, 24] width 113 height 48
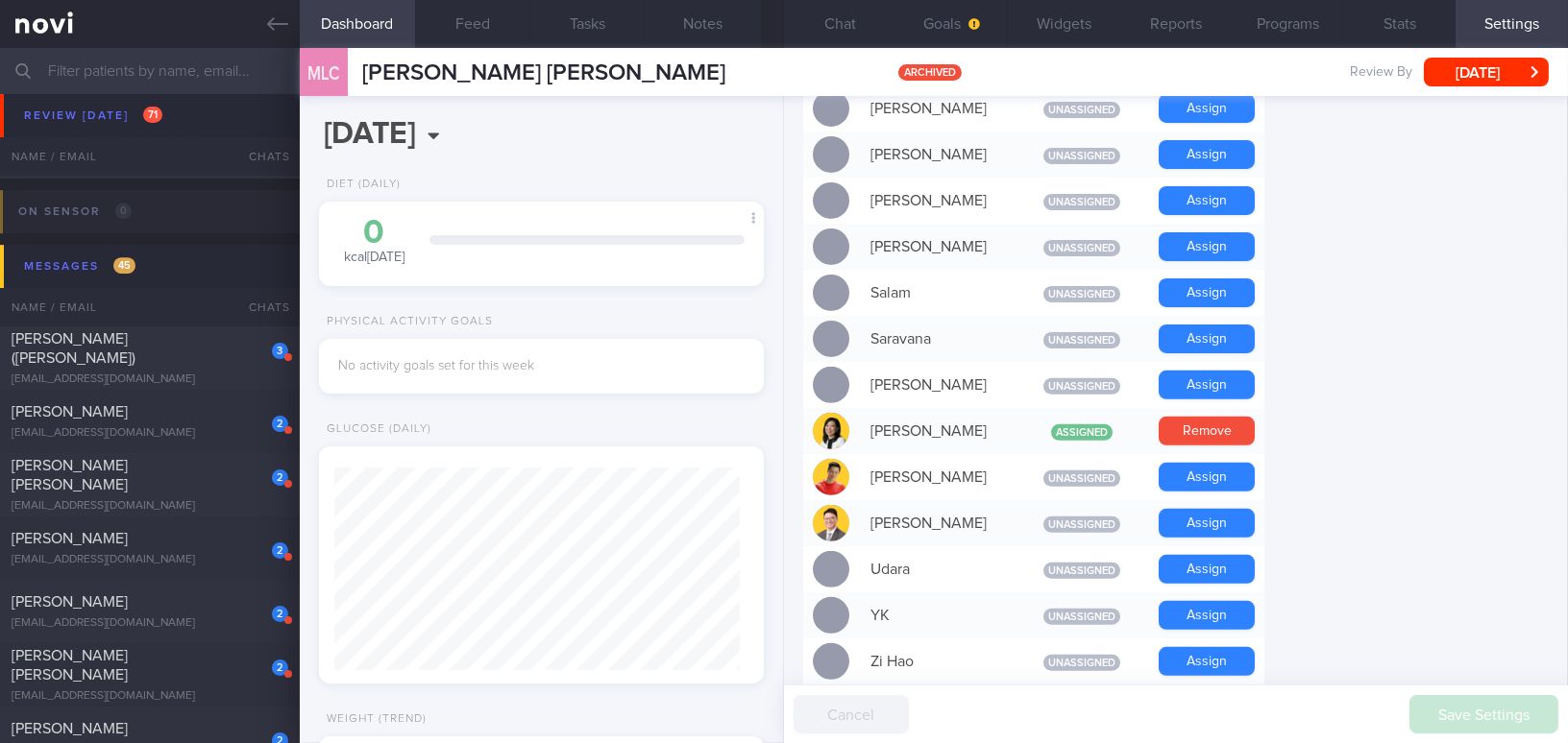
scroll to position [1664, 0]
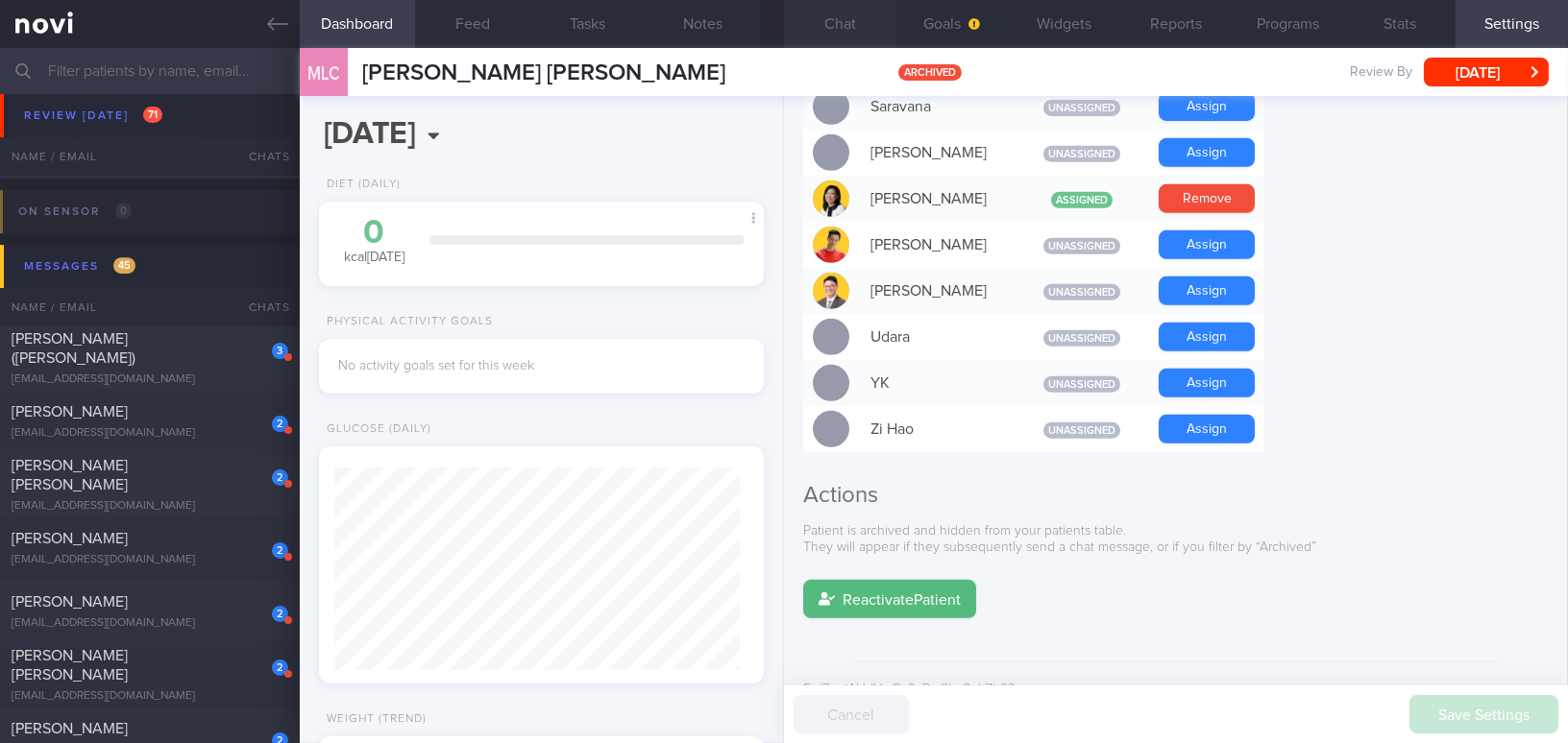
click at [851, 21] on button "Chat" at bounding box center [839, 24] width 113 height 48
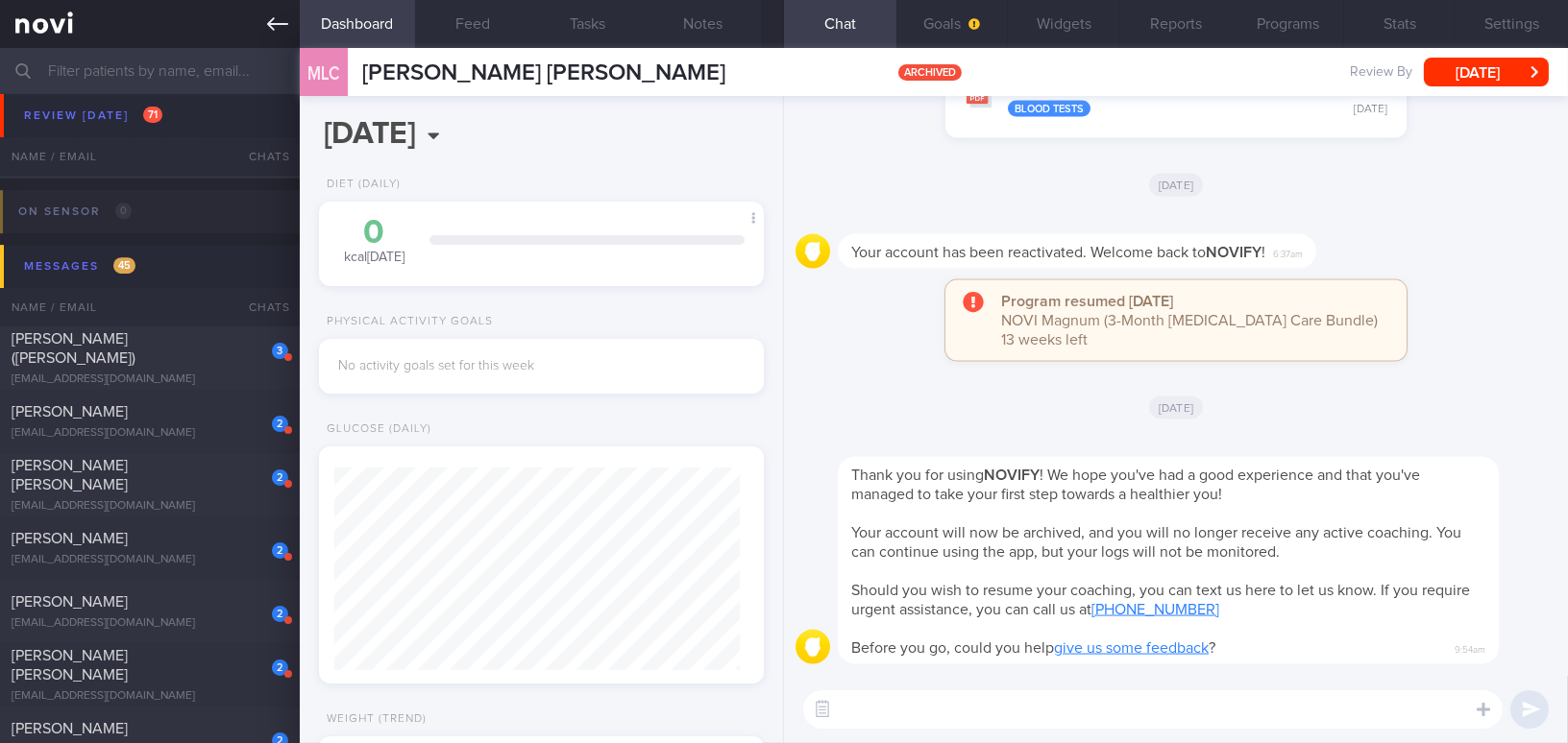
click at [272, 18] on icon at bounding box center [278, 25] width 22 height 22
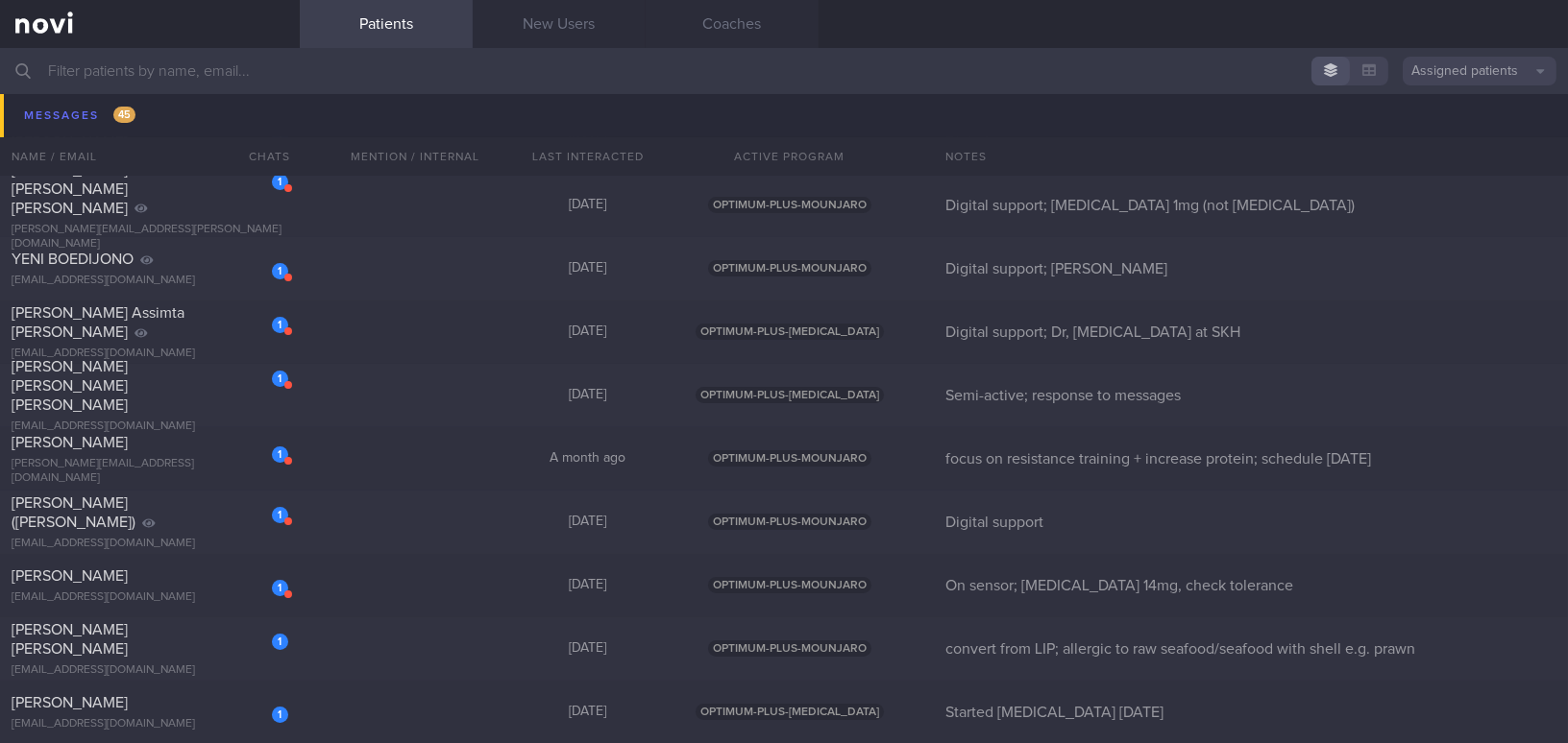
scroll to position [13905, 0]
